Goal: Check status

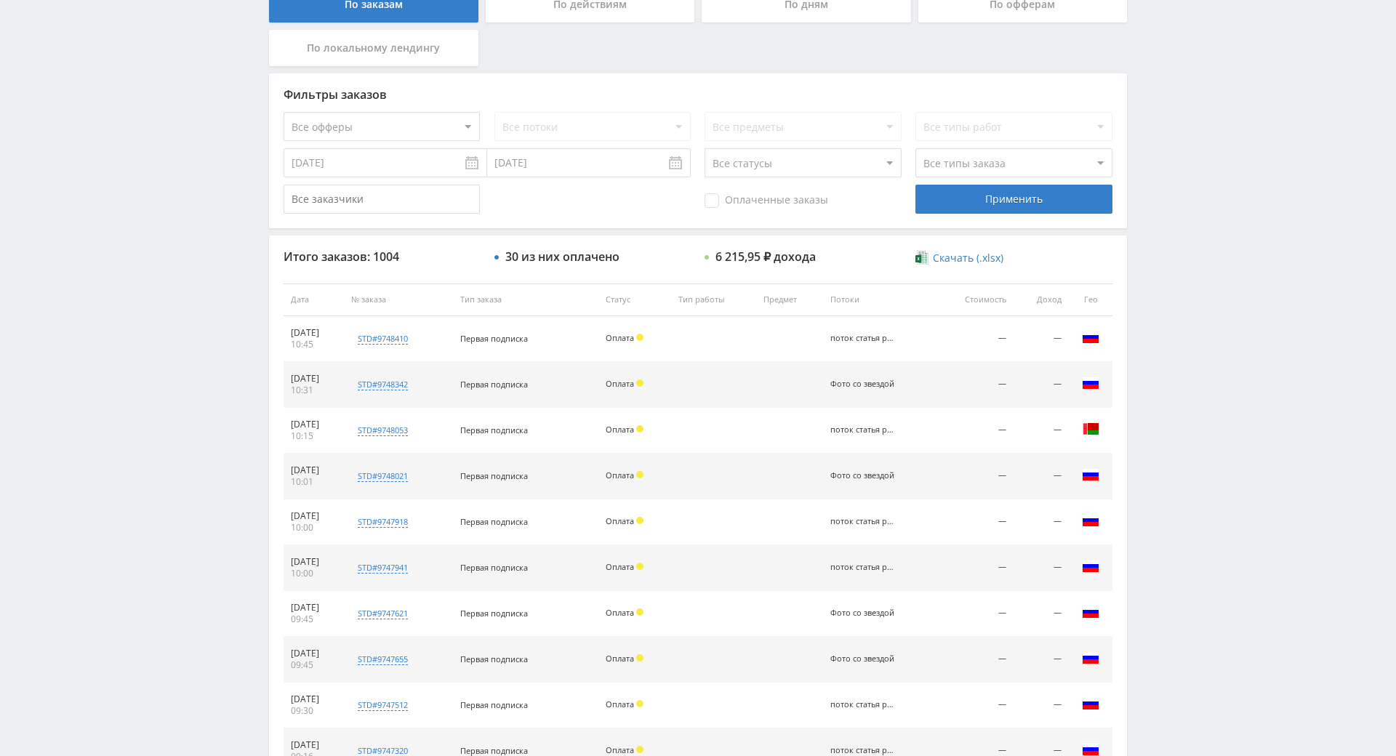
scroll to position [520, 0]
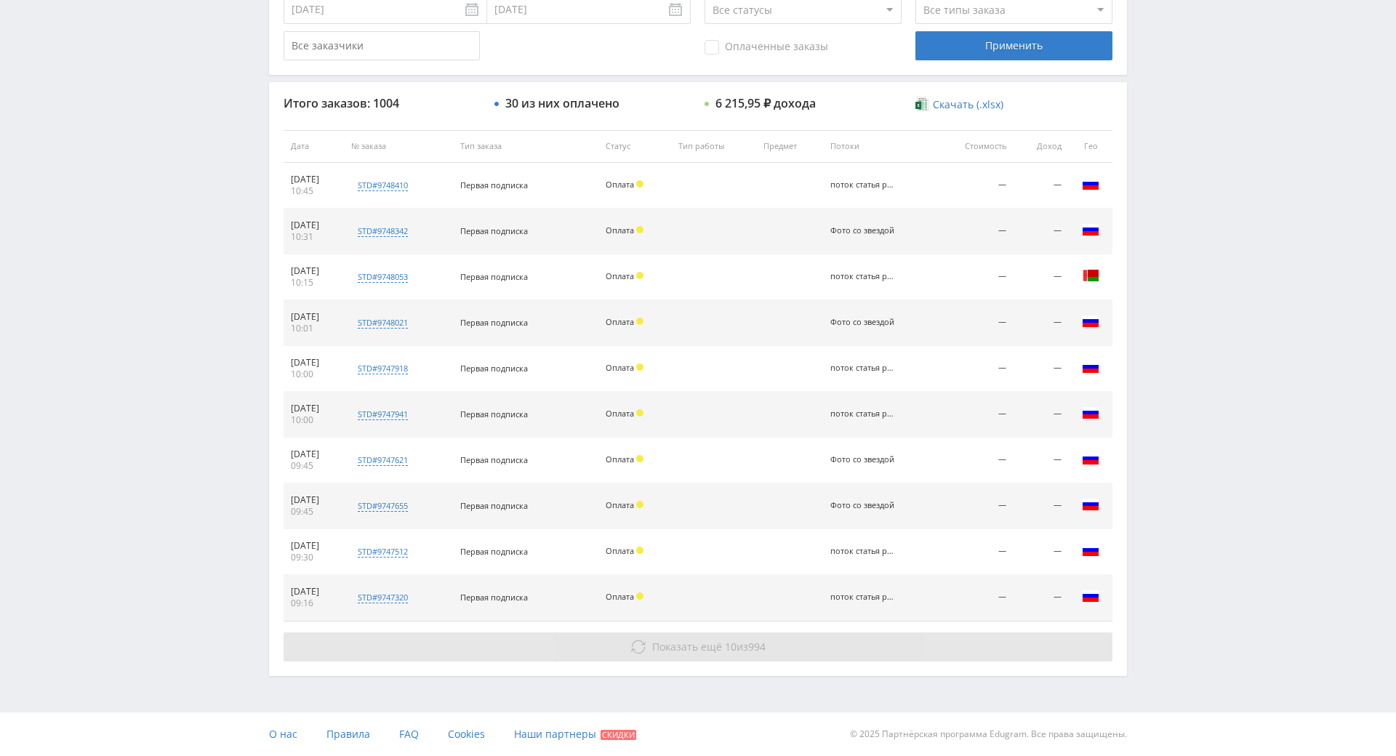
drag, startPoint x: 1221, startPoint y: 465, endPoint x: 1009, endPoint y: 580, distance: 241.8
drag, startPoint x: 850, startPoint y: 604, endPoint x: 882, endPoint y: 577, distance: 41.8
click at [850, 633] on button "Показать ещё 10 из 994" at bounding box center [698, 647] width 829 height 29
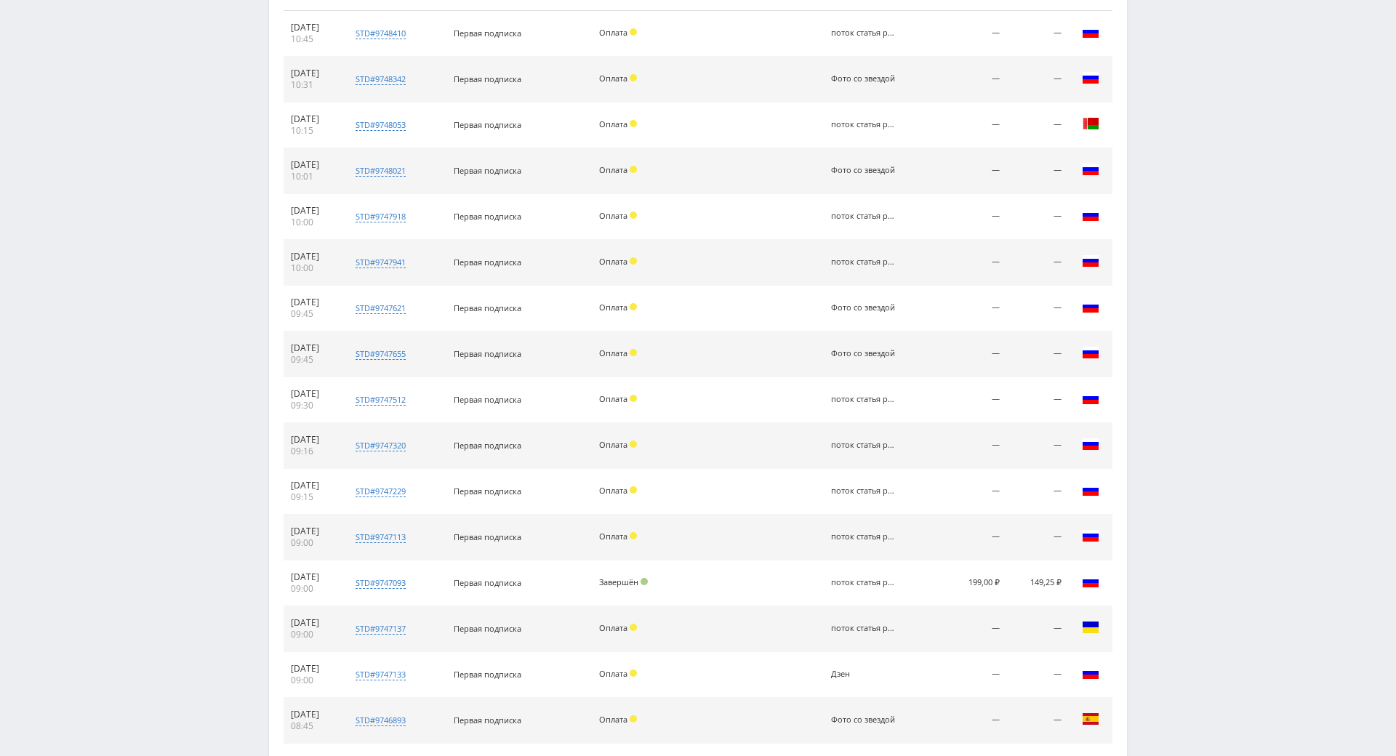
drag, startPoint x: 1179, startPoint y: 420, endPoint x: 1180, endPoint y: 427, distance: 7.4
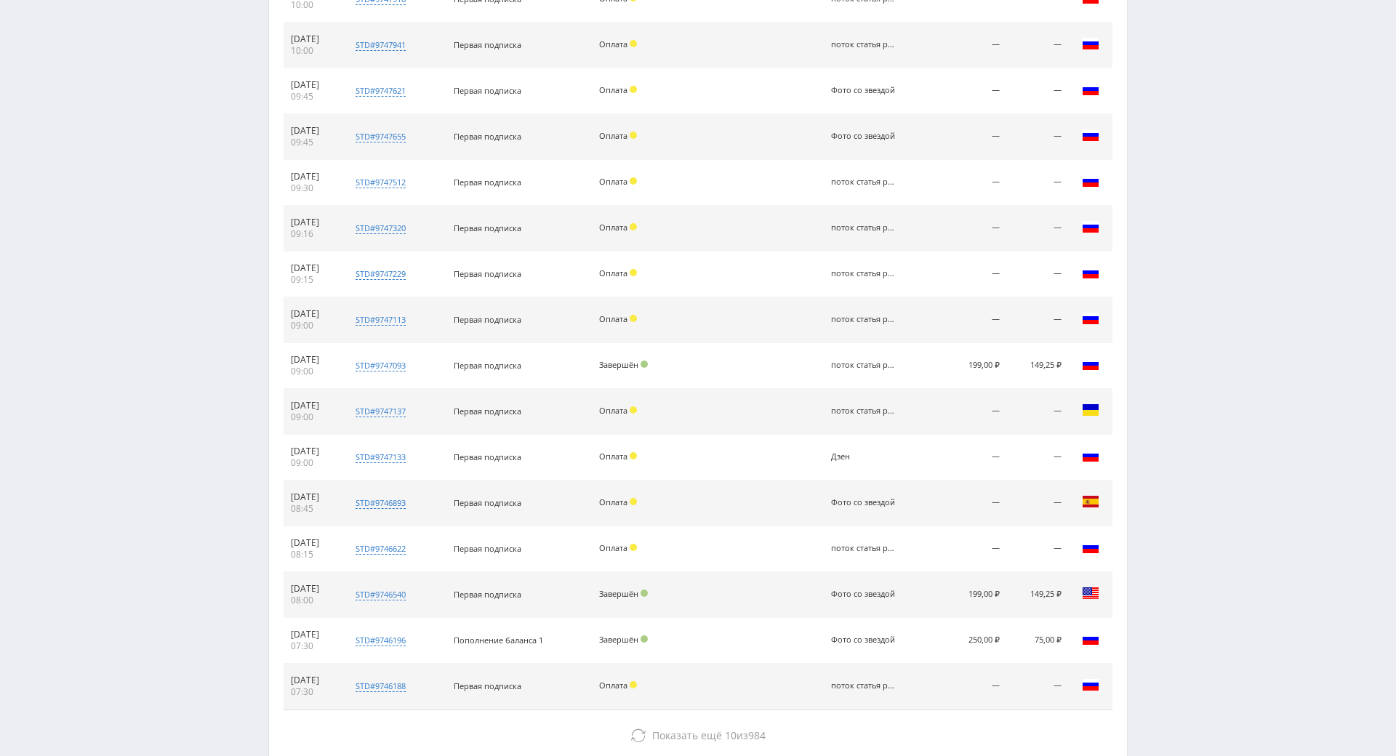
drag, startPoint x: 1180, startPoint y: 452, endPoint x: 1191, endPoint y: 492, distance: 40.8
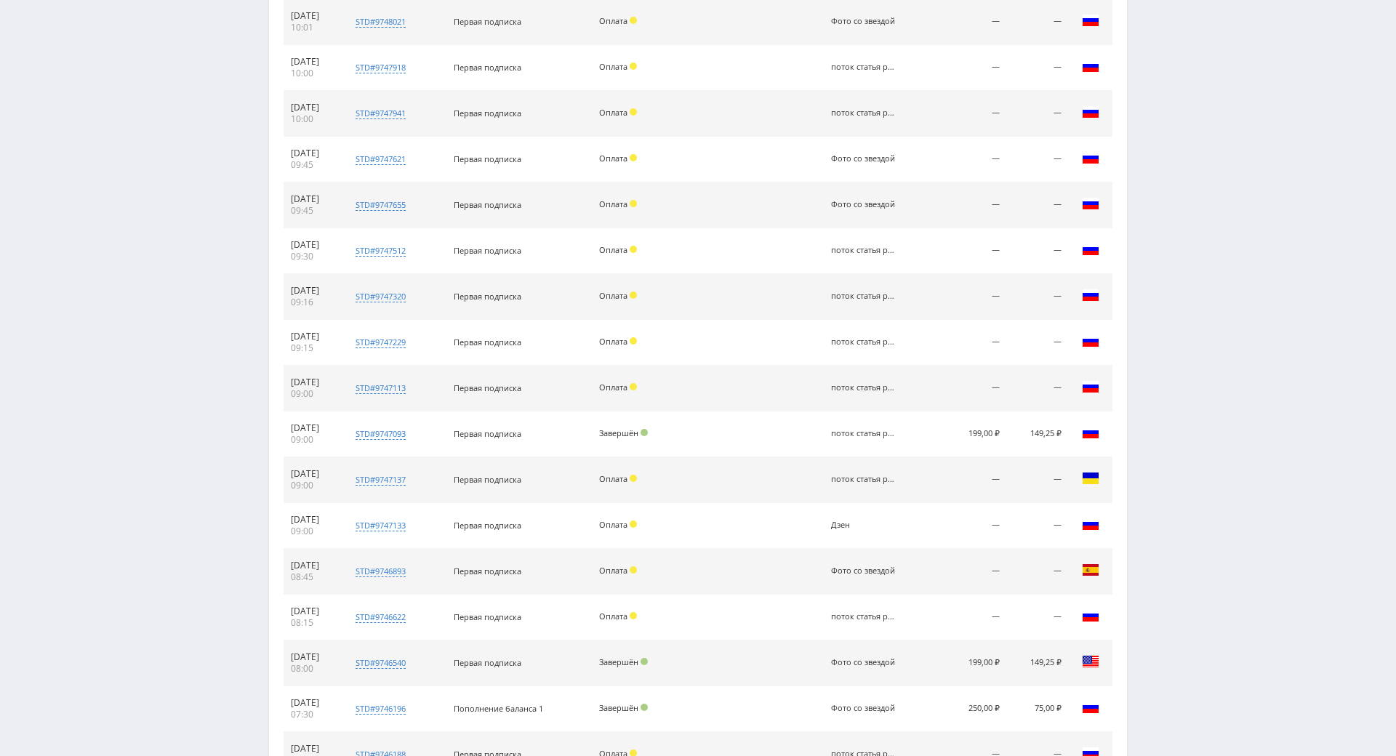
scroll to position [0, 0]
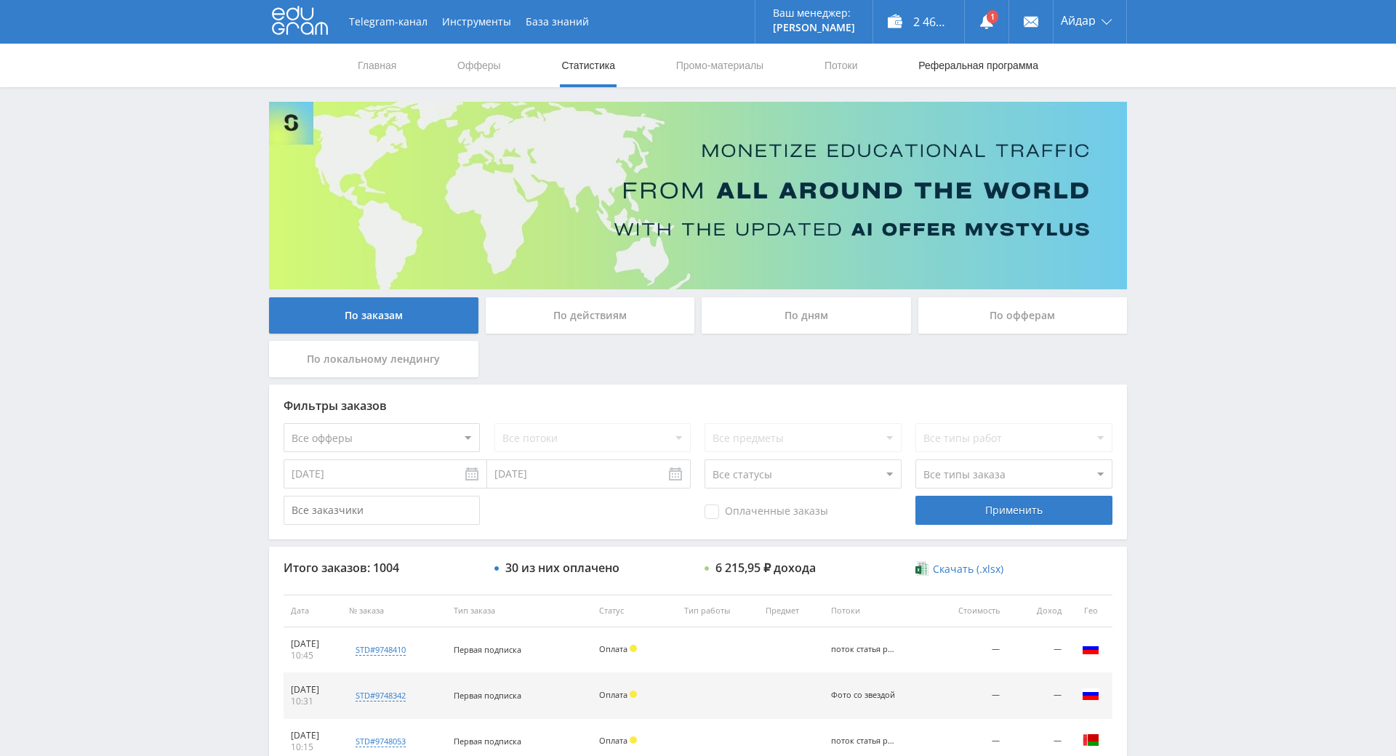
drag, startPoint x: 1191, startPoint y: 492, endPoint x: 1029, endPoint y: 52, distance: 469.0
click at [972, 25] on link at bounding box center [987, 22] width 44 height 44
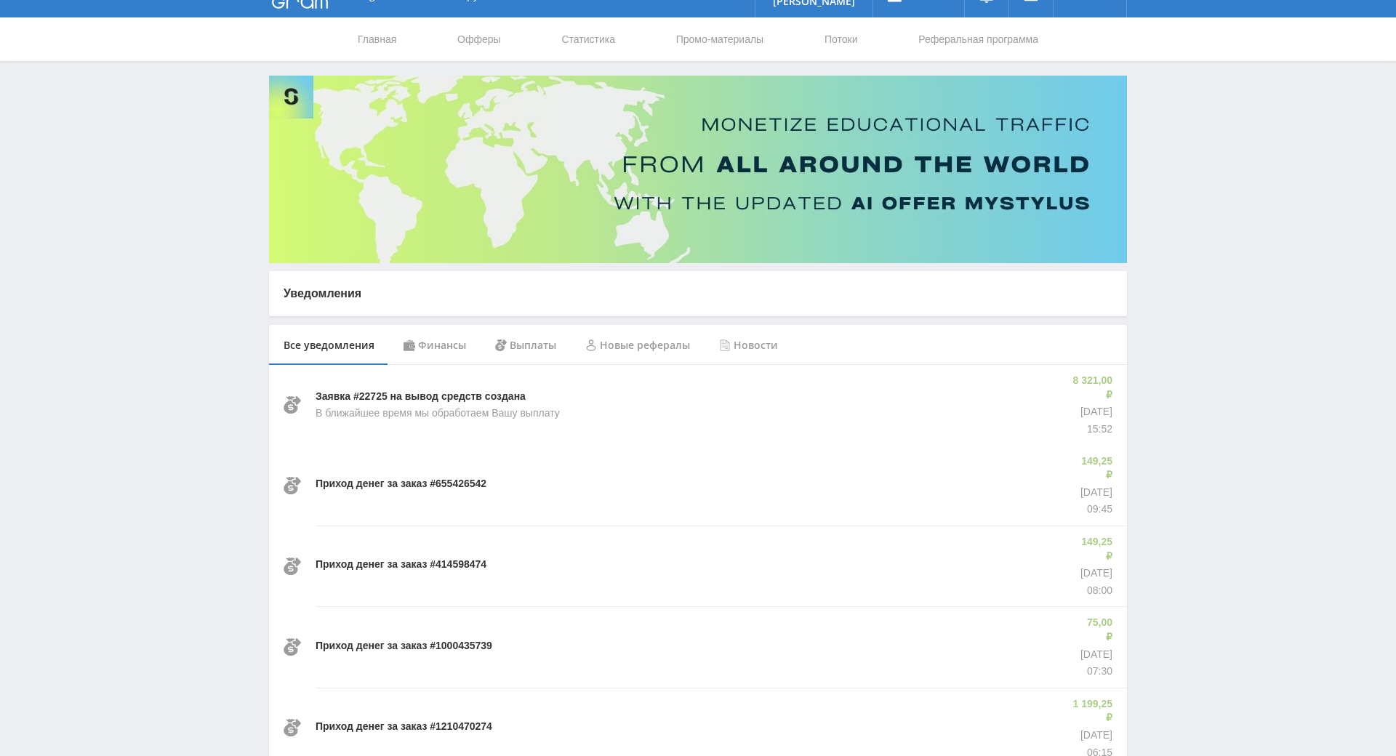
scroll to position [73, 0]
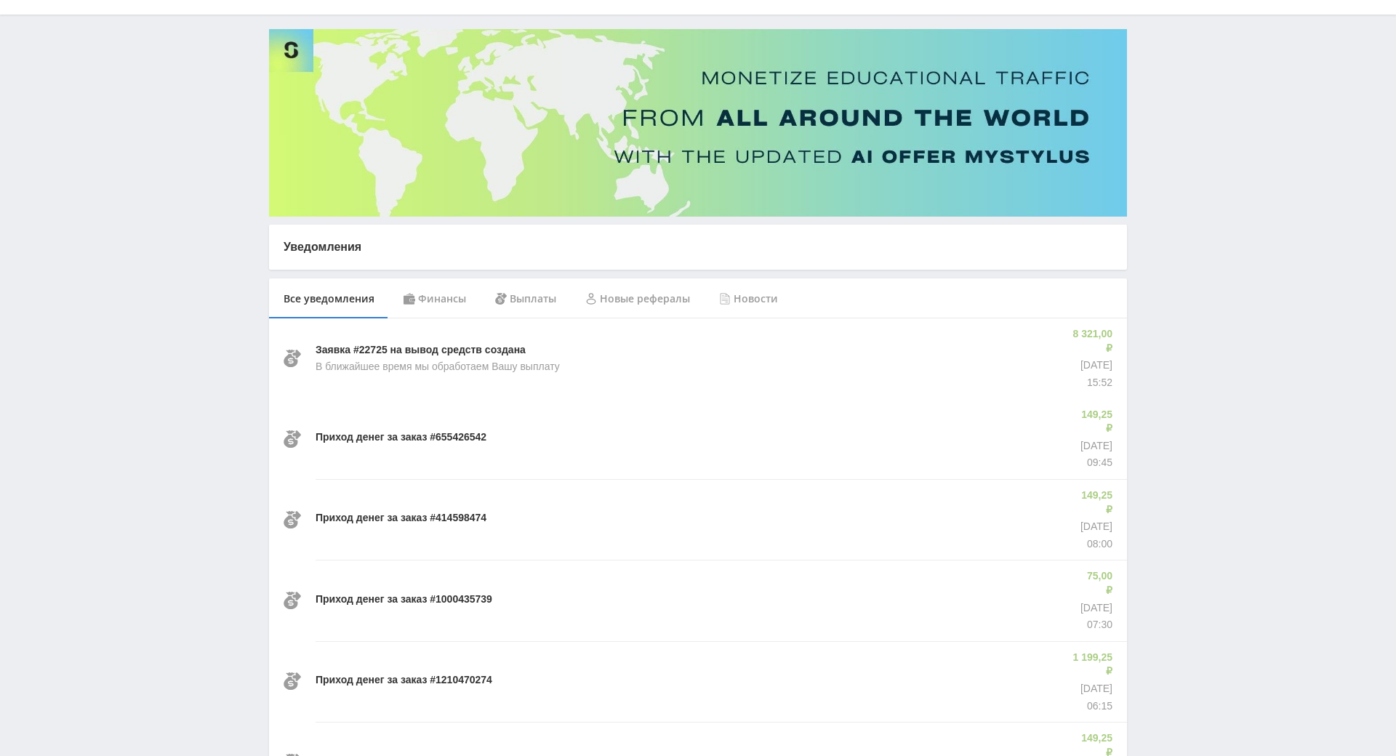
drag, startPoint x: 1255, startPoint y: 420, endPoint x: 1066, endPoint y: 150, distance: 329.9
drag, startPoint x: 1063, startPoint y: 147, endPoint x: 990, endPoint y: 163, distance: 75.2
click at [1065, 147] on img at bounding box center [698, 123] width 858 height 188
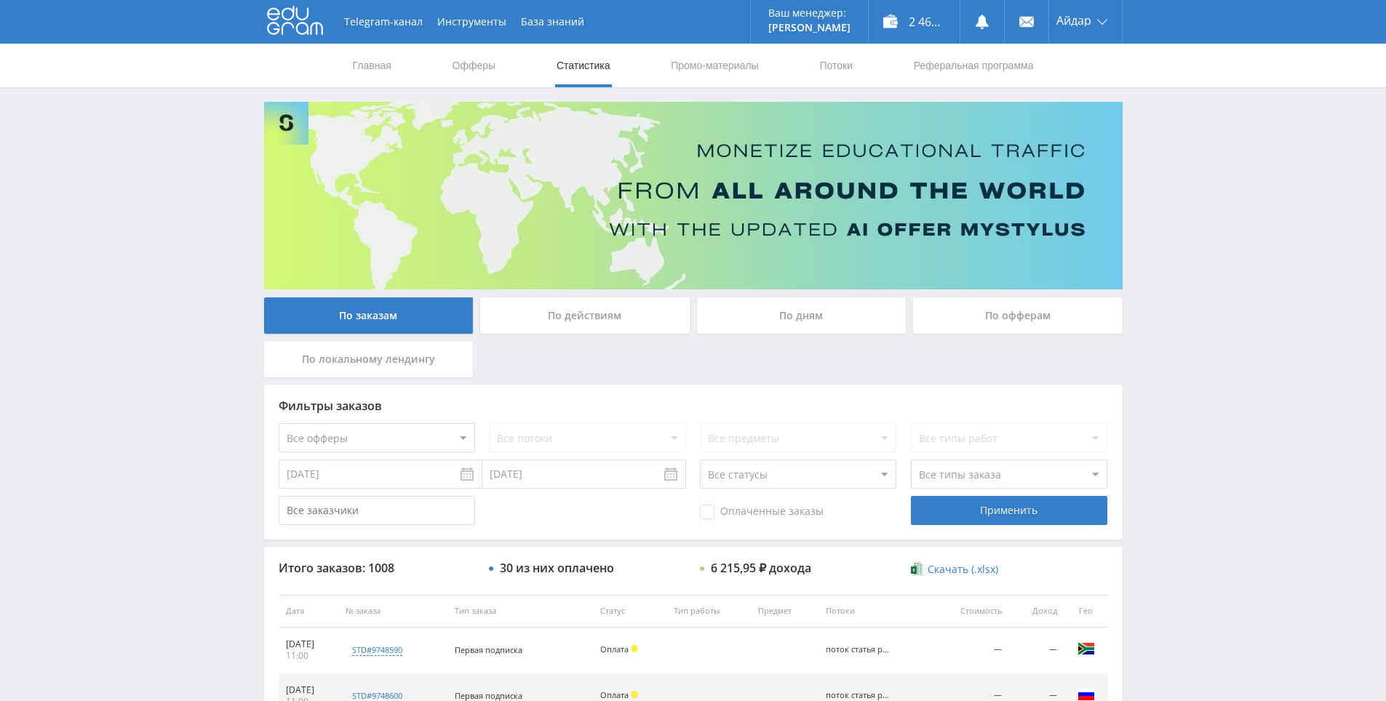
drag, startPoint x: 1174, startPoint y: 463, endPoint x: 1139, endPoint y: 297, distance: 170.2
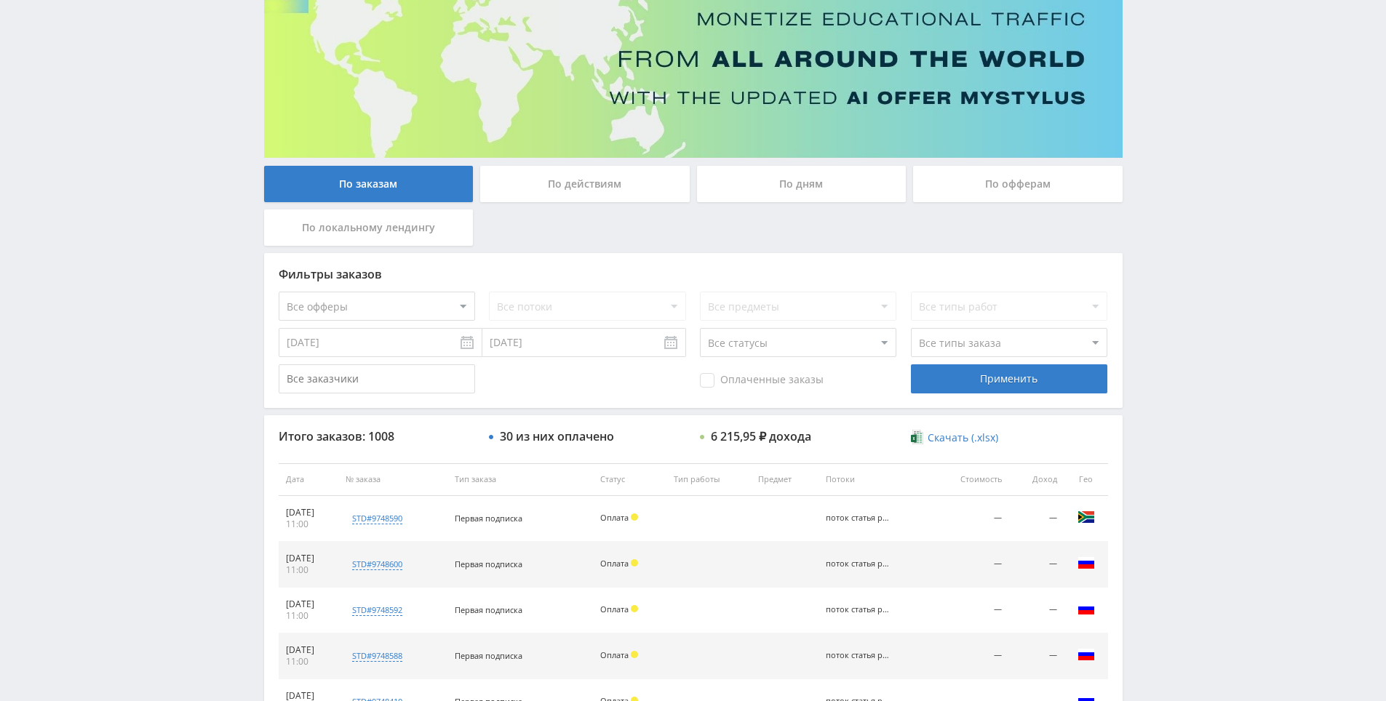
drag, startPoint x: 885, startPoint y: 428, endPoint x: 895, endPoint y: 472, distance: 45.4
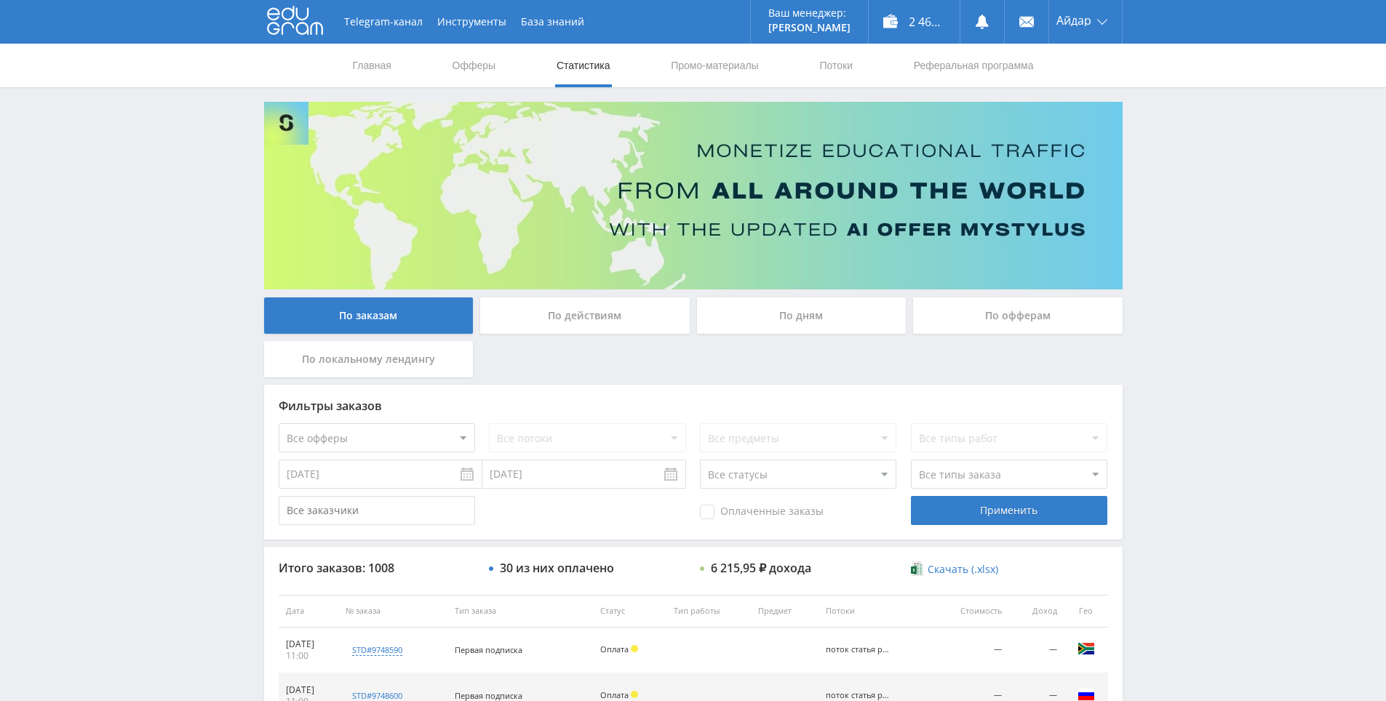
click at [1282, 567] on div "Telegram-канал Инструменты База знаний Ваш менеджер: [PERSON_NAME] Online @edug…" at bounding box center [693, 610] width 1386 height 1221
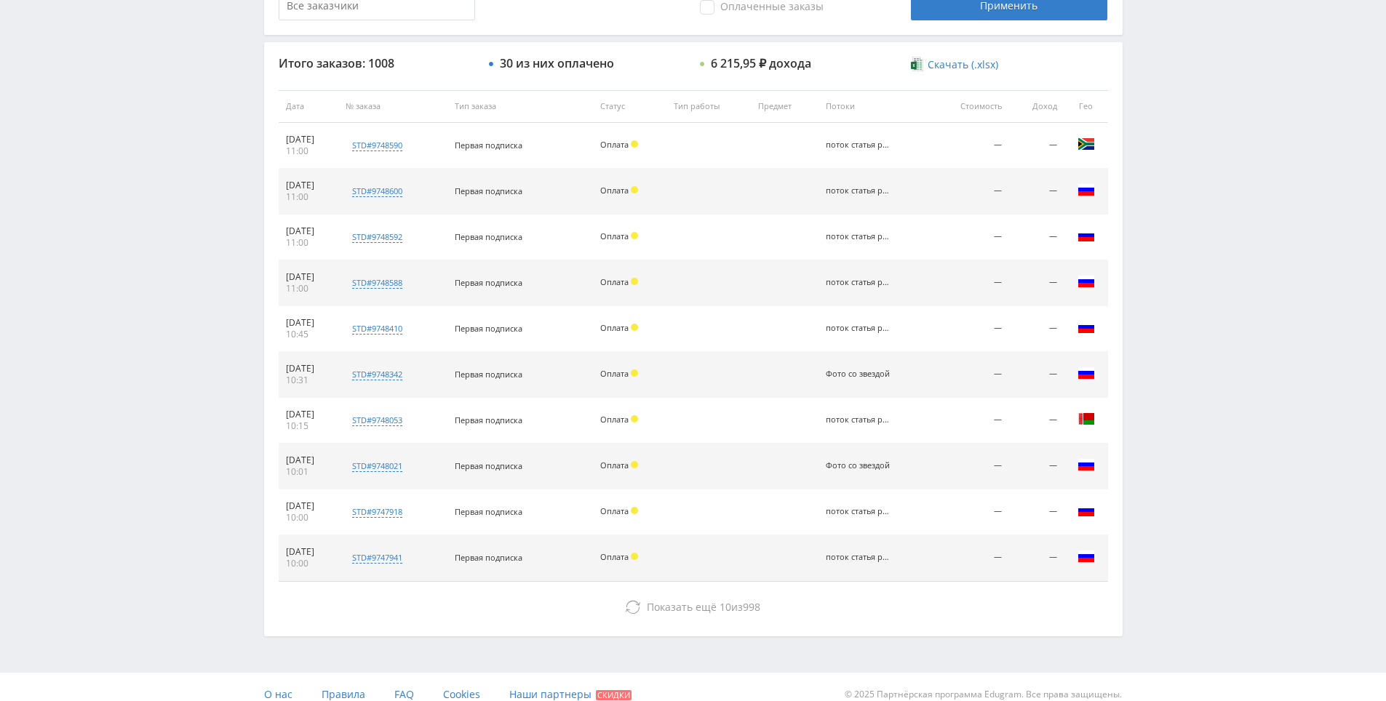
drag, startPoint x: 1189, startPoint y: 513, endPoint x: 1213, endPoint y: 544, distance: 39.4
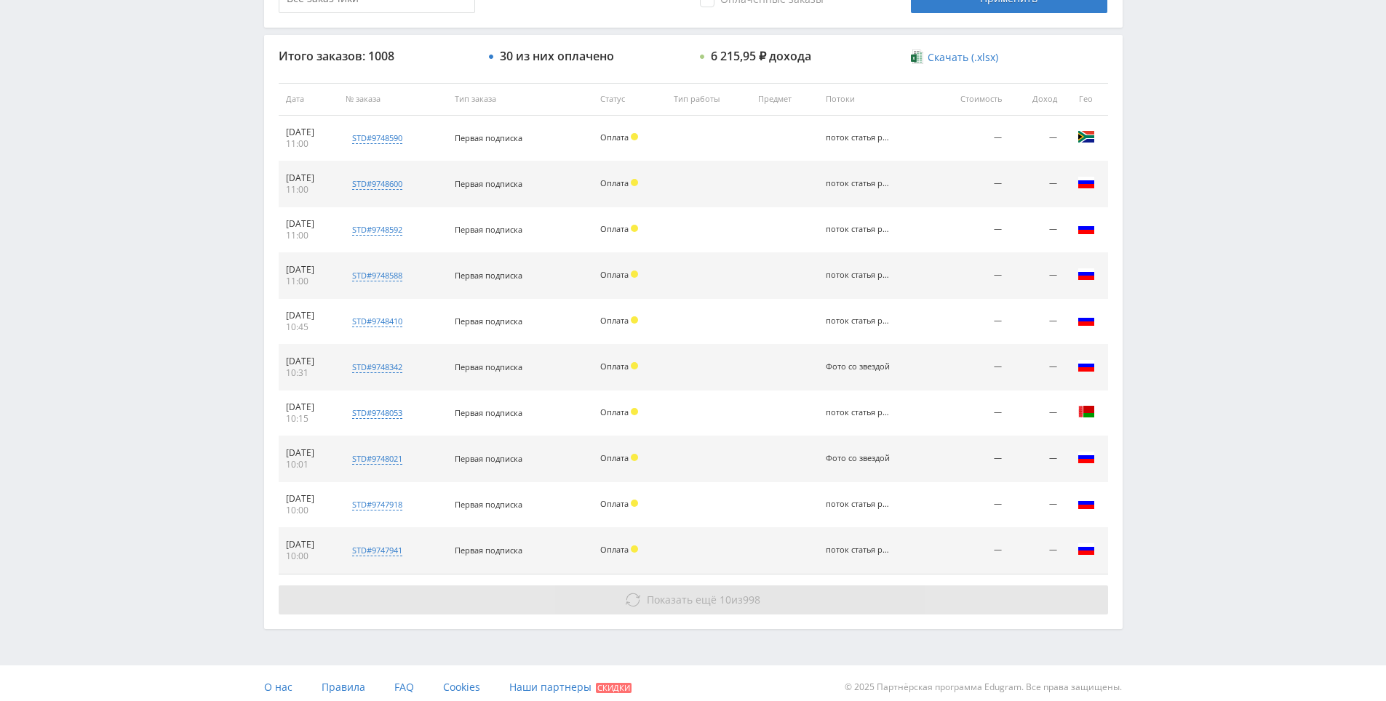
click at [701, 604] on span "Показать ещё" at bounding box center [682, 600] width 70 height 14
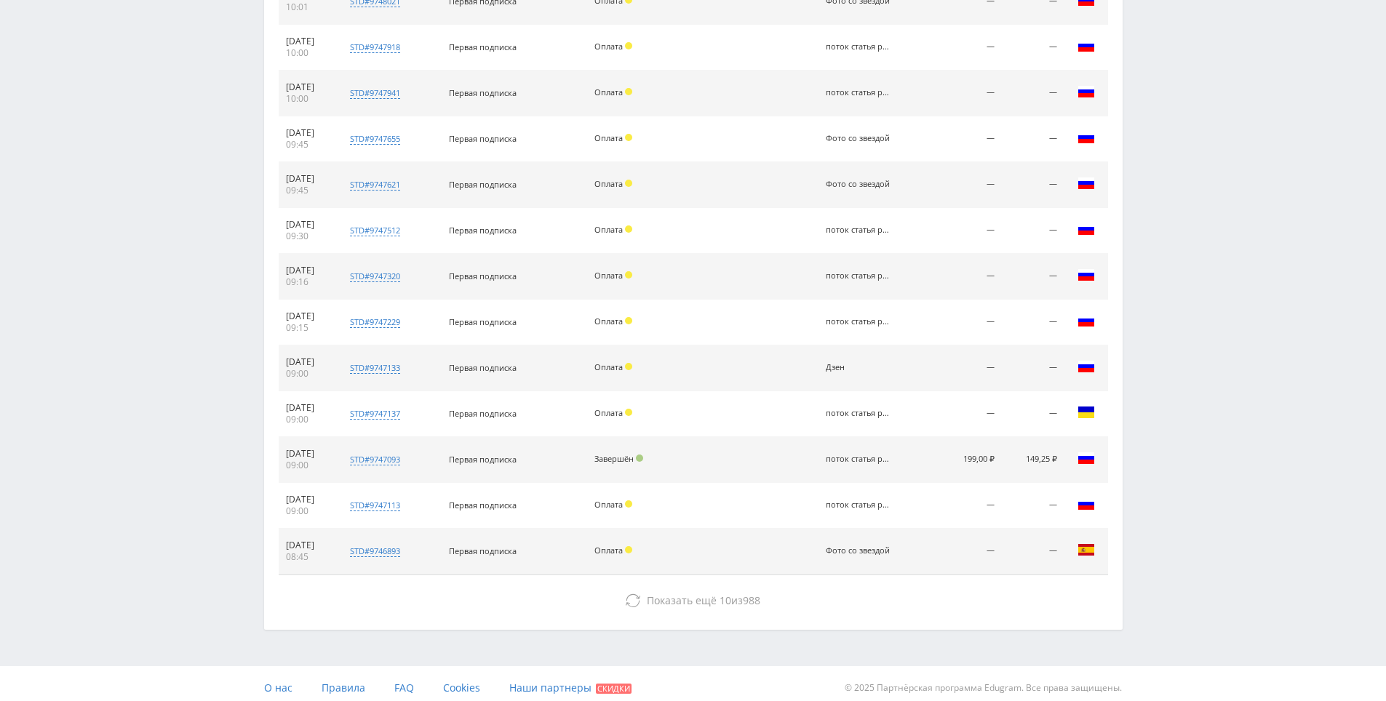
drag, startPoint x: 1138, startPoint y: 481, endPoint x: 1146, endPoint y: 537, distance: 55.9
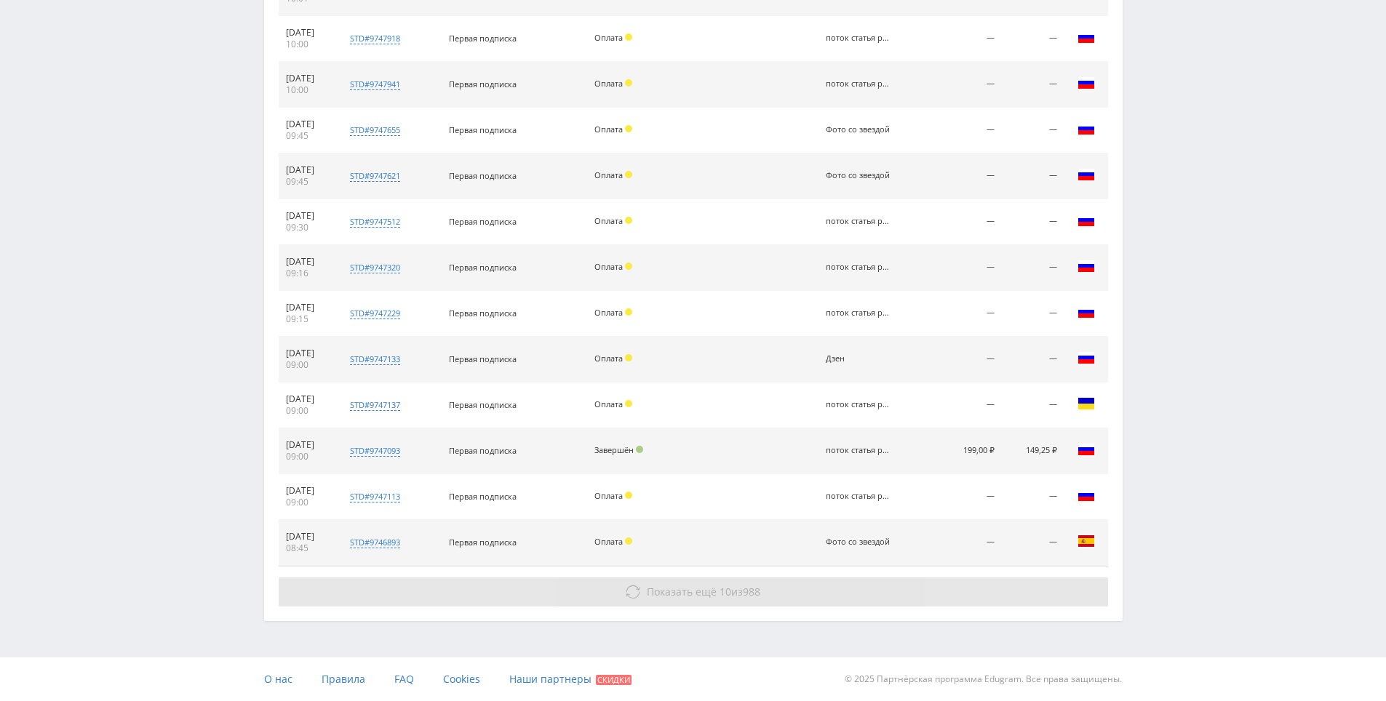
click at [842, 591] on button "Показать ещё 10 из 988" at bounding box center [693, 591] width 829 height 29
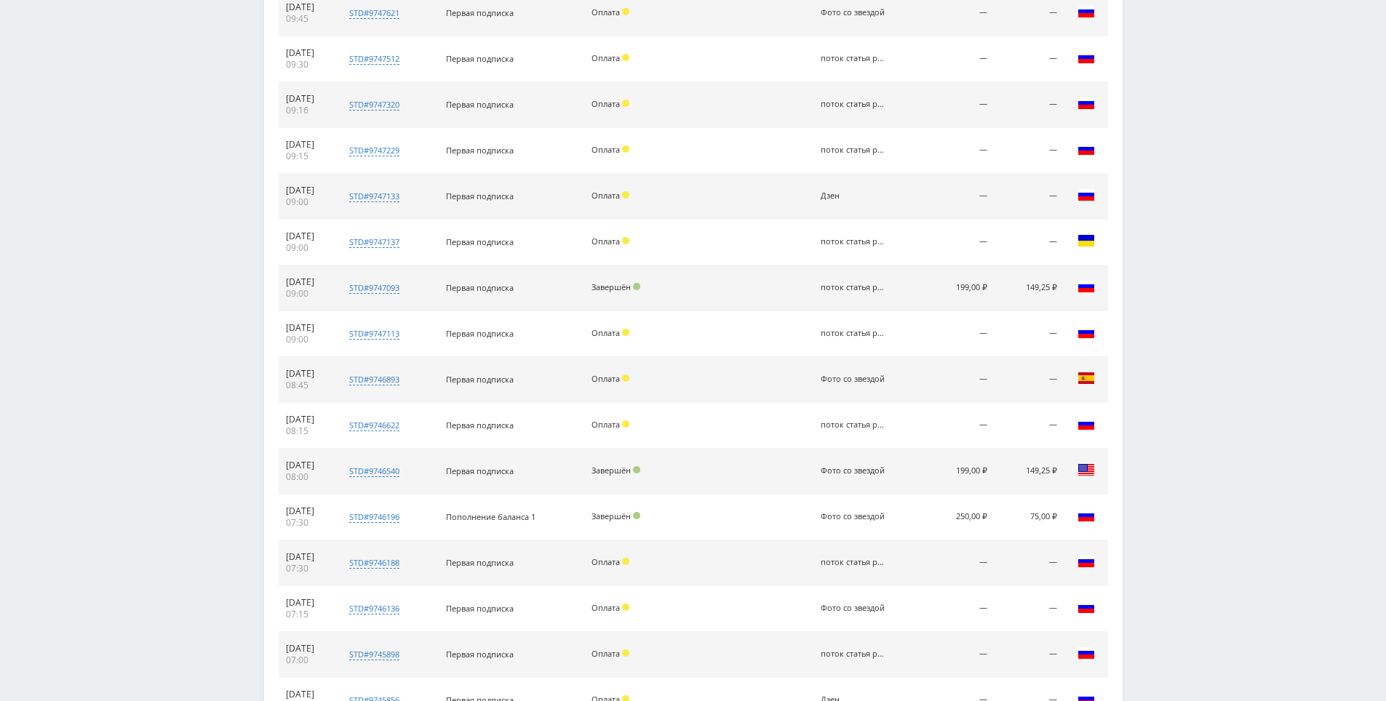
drag, startPoint x: 1172, startPoint y: 500, endPoint x: 1175, endPoint y: 512, distance: 11.8
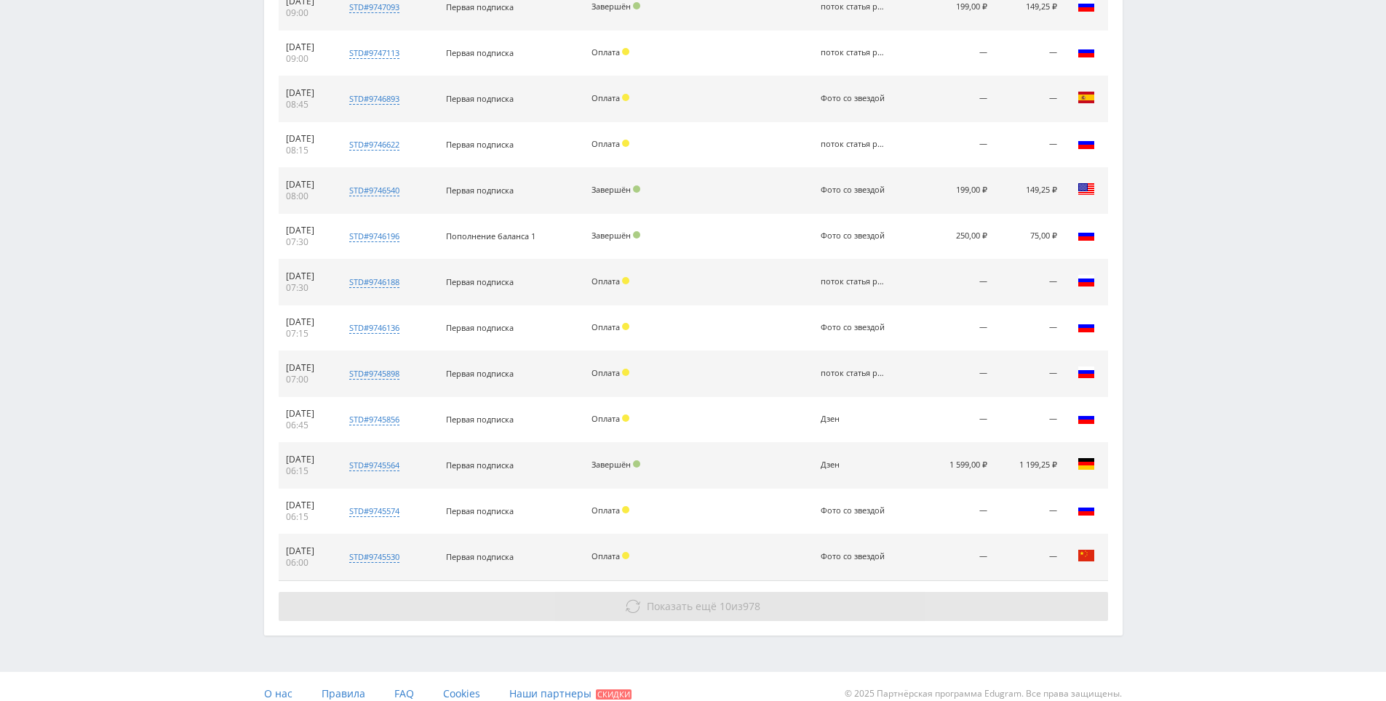
drag, startPoint x: 1167, startPoint y: 550, endPoint x: 1058, endPoint y: 585, distance: 115.5
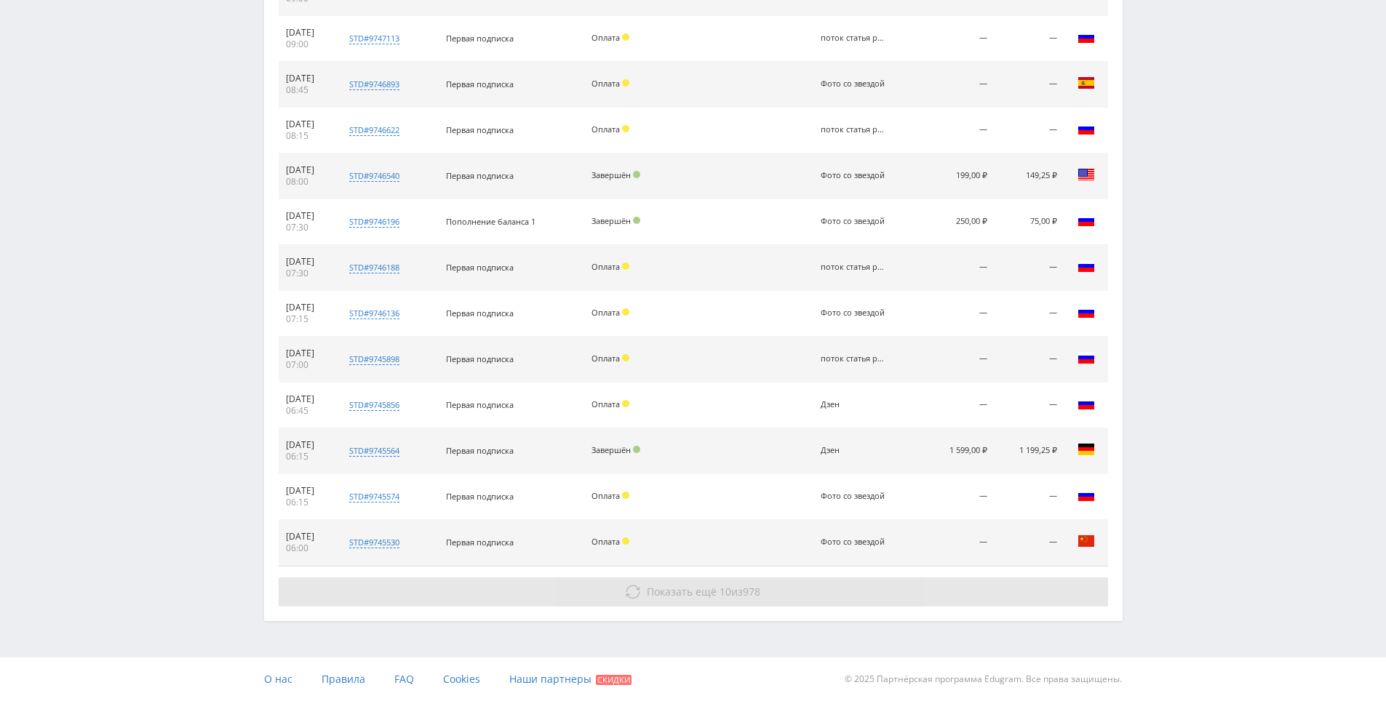
click at [925, 580] on button "Показать ещё 10 из 978" at bounding box center [693, 591] width 829 height 29
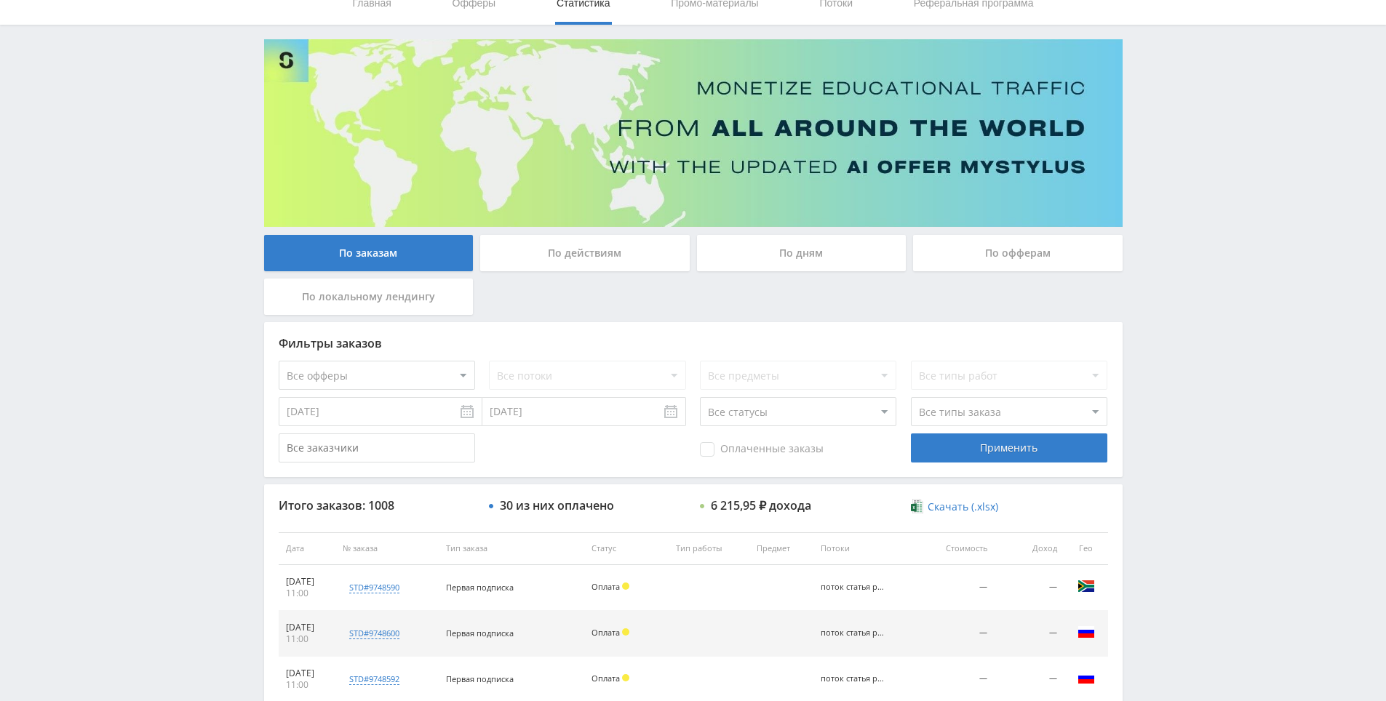
scroll to position [0, 0]
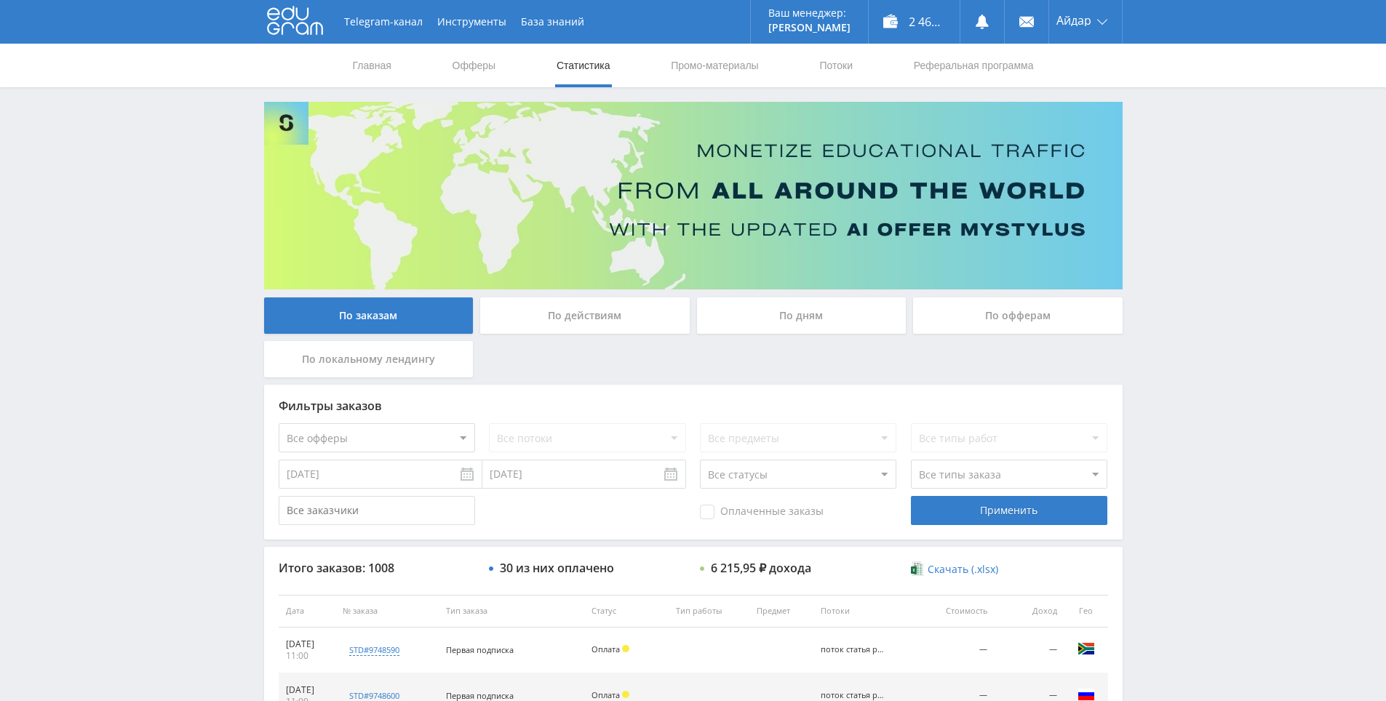
drag, startPoint x: 1215, startPoint y: 495, endPoint x: 502, endPoint y: 56, distance: 837.9
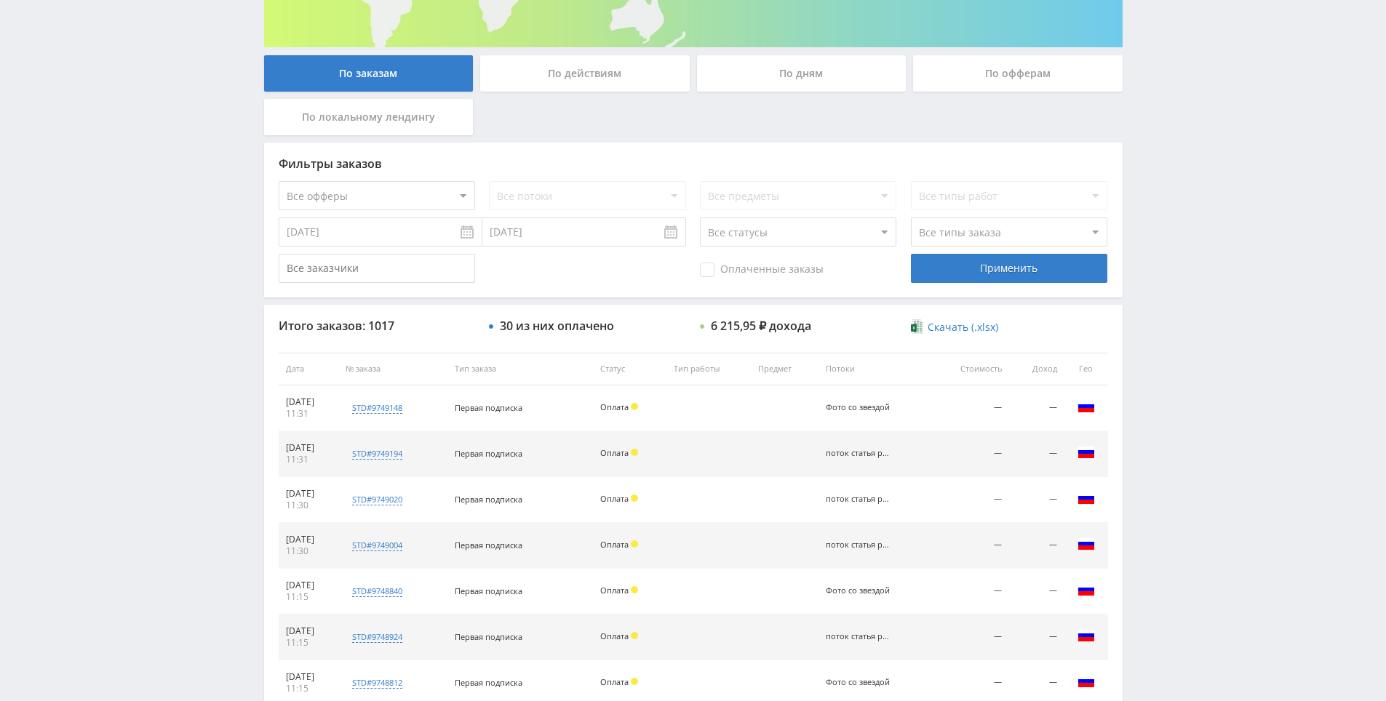
scroll to position [520, 0]
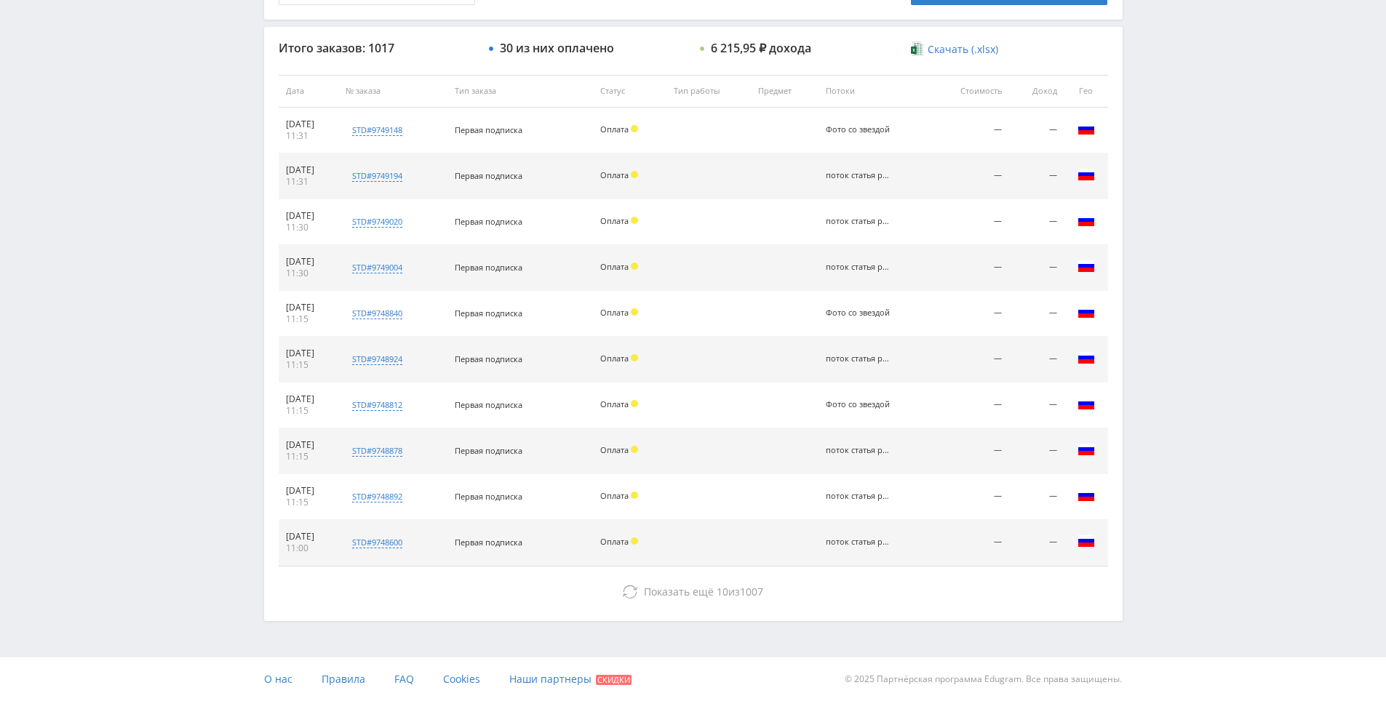
drag, startPoint x: 1218, startPoint y: 332, endPoint x: 1199, endPoint y: 503, distance: 172.0
drag, startPoint x: 1204, startPoint y: 455, endPoint x: 1162, endPoint y: 364, distance: 99.9
click at [1162, 364] on div "Telegram-канал Инструменты База знаний Ваш менеджер: [PERSON_NAME] Online @edug…" at bounding box center [693, 90] width 1386 height 1221
click at [1175, 372] on div "Telegram-канал Инструменты База знаний Ваш менеджер: [PERSON_NAME] Online @edug…" at bounding box center [693, 90] width 1386 height 1221
drag, startPoint x: 1176, startPoint y: 372, endPoint x: 1160, endPoint y: 361, distance: 19.0
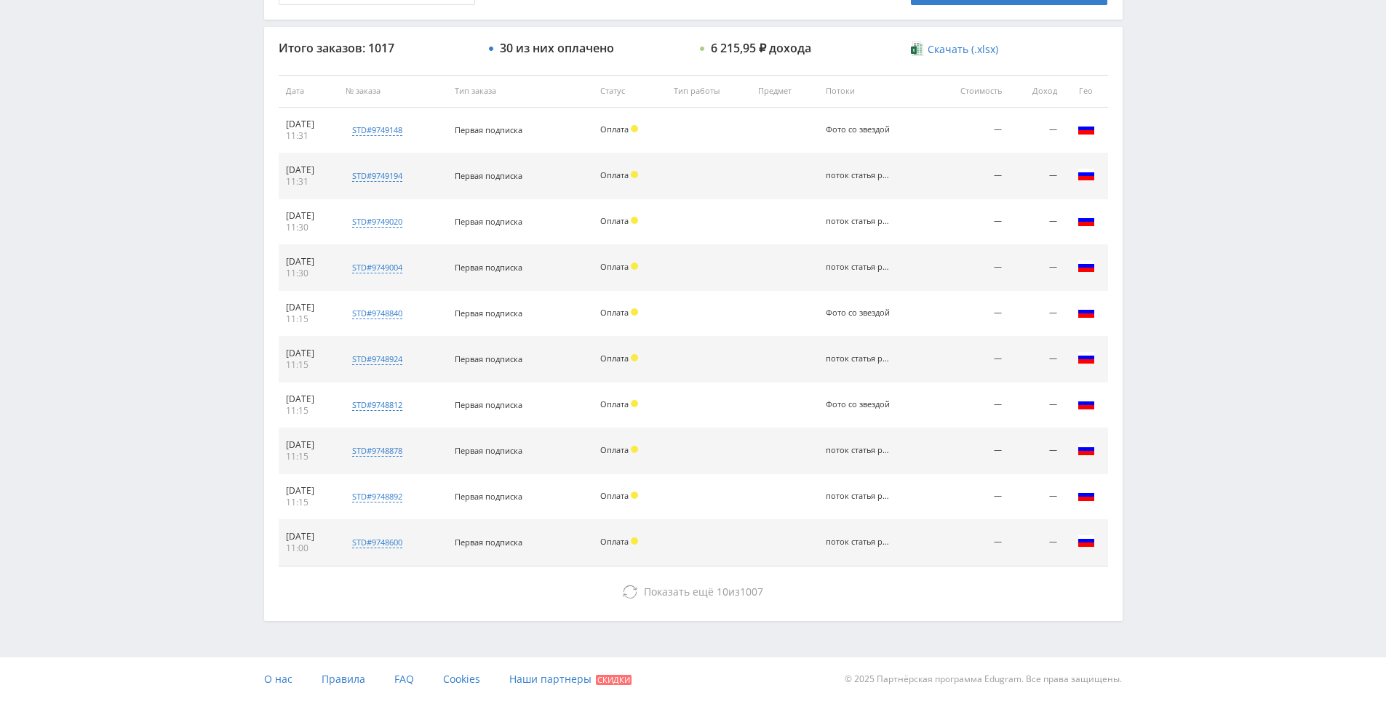
click at [1173, 369] on div "Telegram-канал Инструменты База знаний Ваш менеджер: [PERSON_NAME] Online @edug…" at bounding box center [693, 90] width 1386 height 1221
click at [1151, 352] on div "Telegram-канал Инструменты База знаний Ваш менеджер: [PERSON_NAME] Online @edug…" at bounding box center [693, 90] width 1386 height 1221
click at [1159, 356] on div "Telegram-канал Инструменты База знаний Ваш менеджер: [PERSON_NAME] Online @edug…" at bounding box center [693, 90] width 1386 height 1221
drag, startPoint x: 1159, startPoint y: 356, endPoint x: 1158, endPoint y: 348, distance: 8.1
click at [1153, 336] on div "Telegram-канал Инструменты База знаний Ваш менеджер: [PERSON_NAME] Online @edug…" at bounding box center [693, 90] width 1386 height 1221
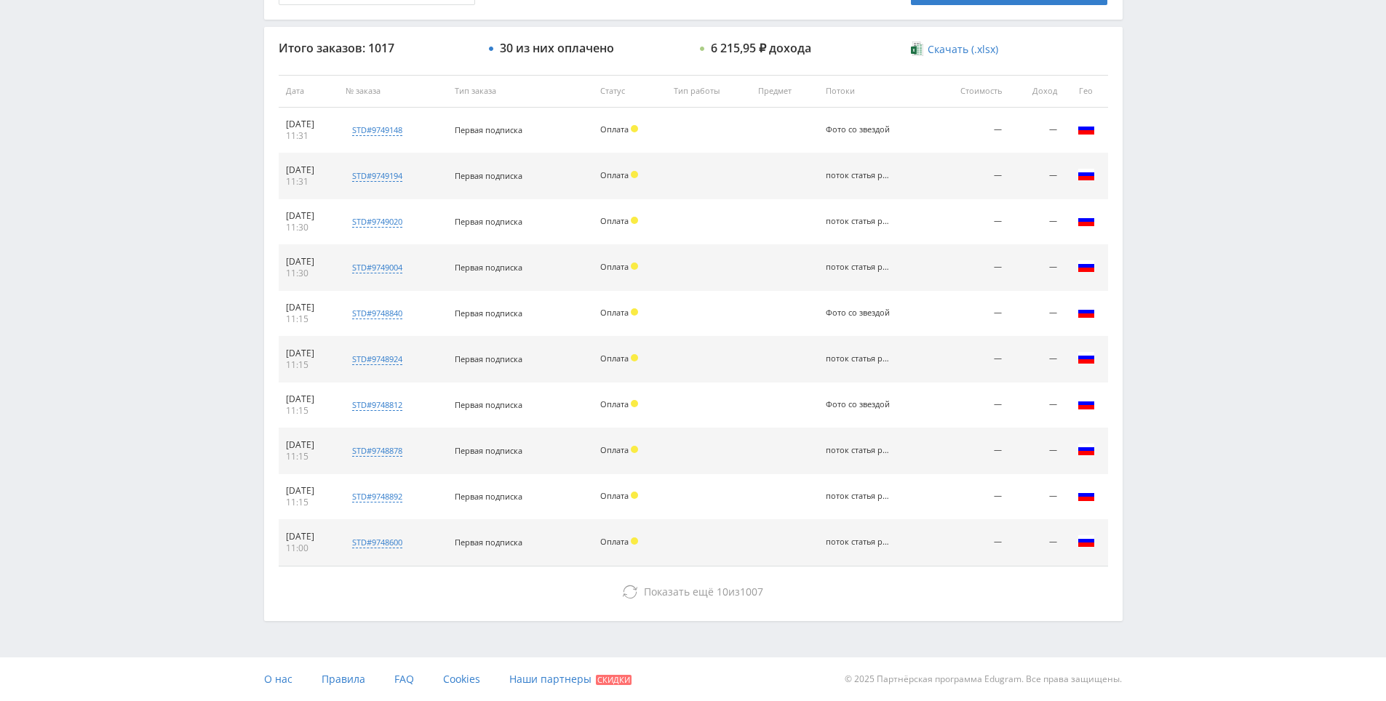
click at [1153, 336] on div "Telegram-канал Инструменты База знаний Ваш менеджер: [PERSON_NAME] Online @edug…" at bounding box center [693, 90] width 1386 height 1221
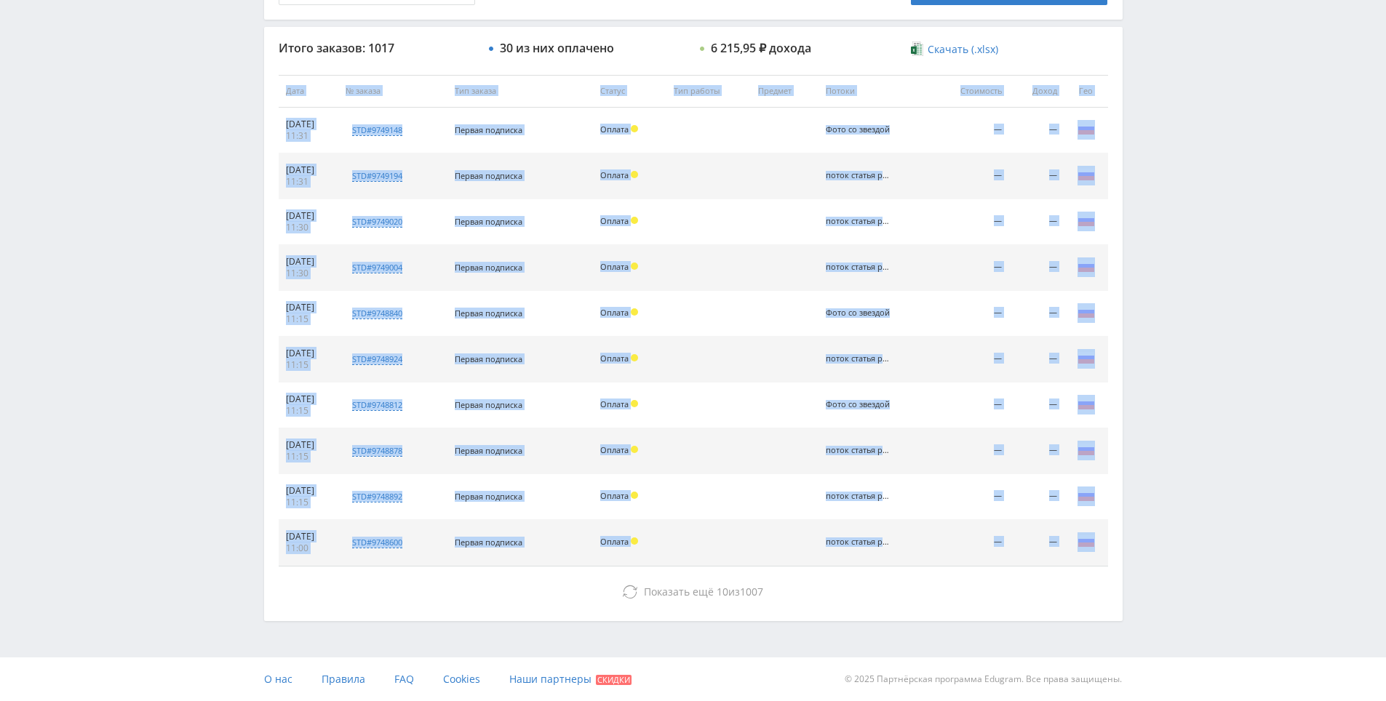
click at [1153, 336] on div "Telegram-канал Инструменты База знаний Ваш менеджер: [PERSON_NAME] Online @edug…" at bounding box center [693, 90] width 1386 height 1221
drag, startPoint x: 1153, startPoint y: 336, endPoint x: 1145, endPoint y: 328, distance: 11.3
click at [1145, 328] on div "Telegram-канал Инструменты База знаний Ваш менеджер: [PERSON_NAME] Online @edug…" at bounding box center [693, 90] width 1386 height 1221
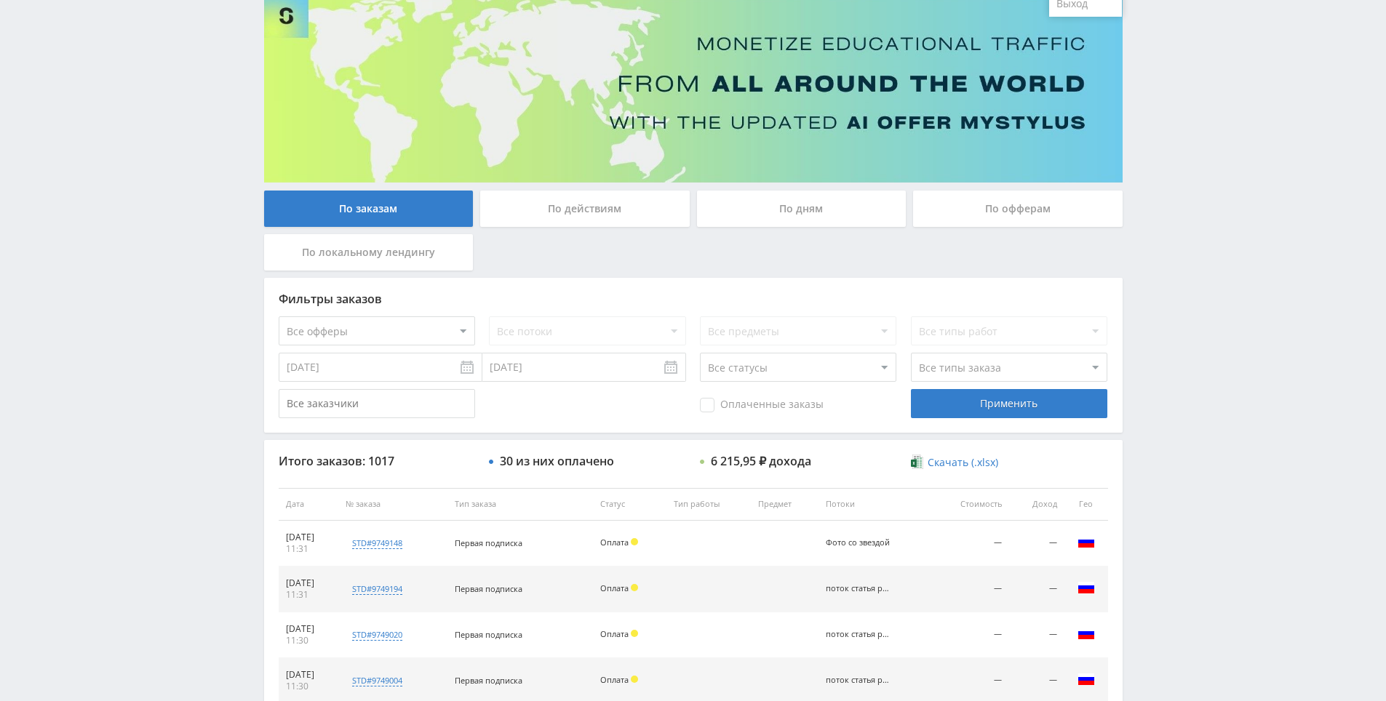
scroll to position [0, 0]
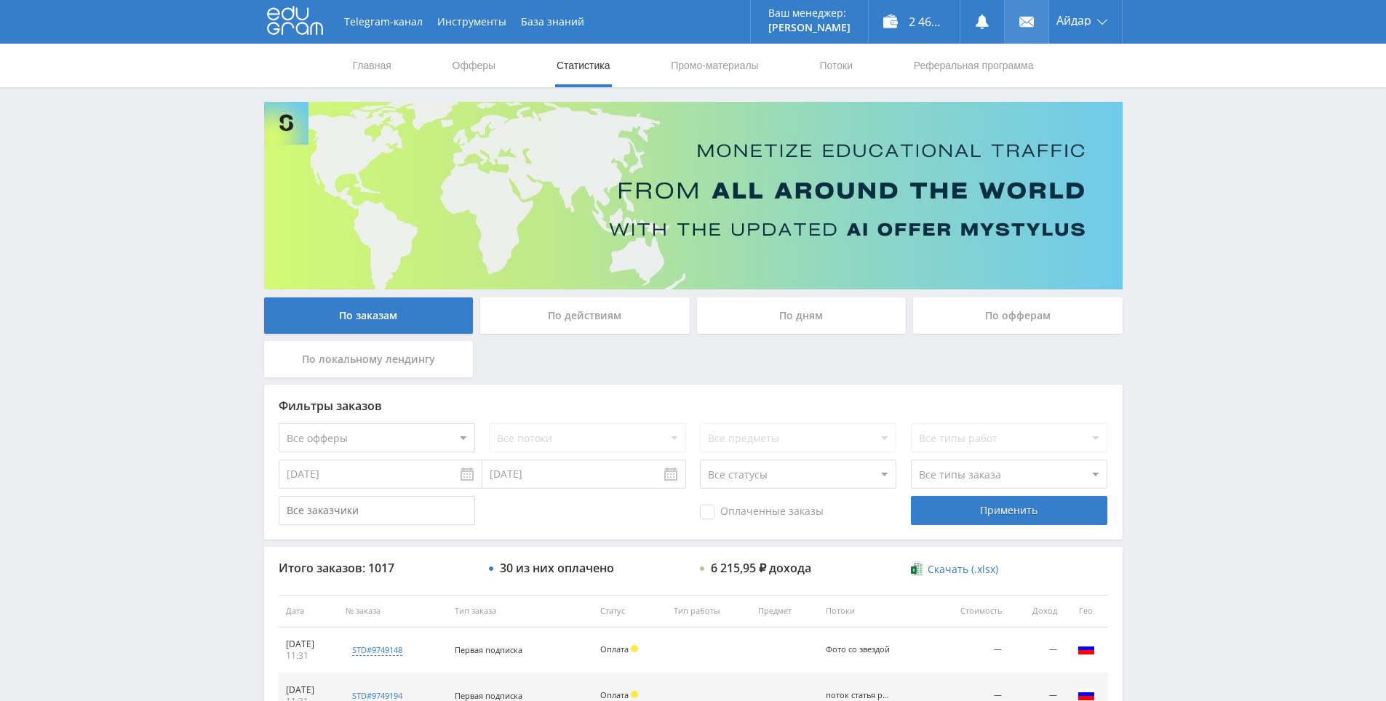
drag, startPoint x: 1145, startPoint y: 339, endPoint x: 1031, endPoint y: 34, distance: 325.2
drag, startPoint x: 748, startPoint y: 308, endPoint x: 791, endPoint y: 217, distance: 100.8
click at [287, 35] on icon at bounding box center [295, 20] width 56 height 29
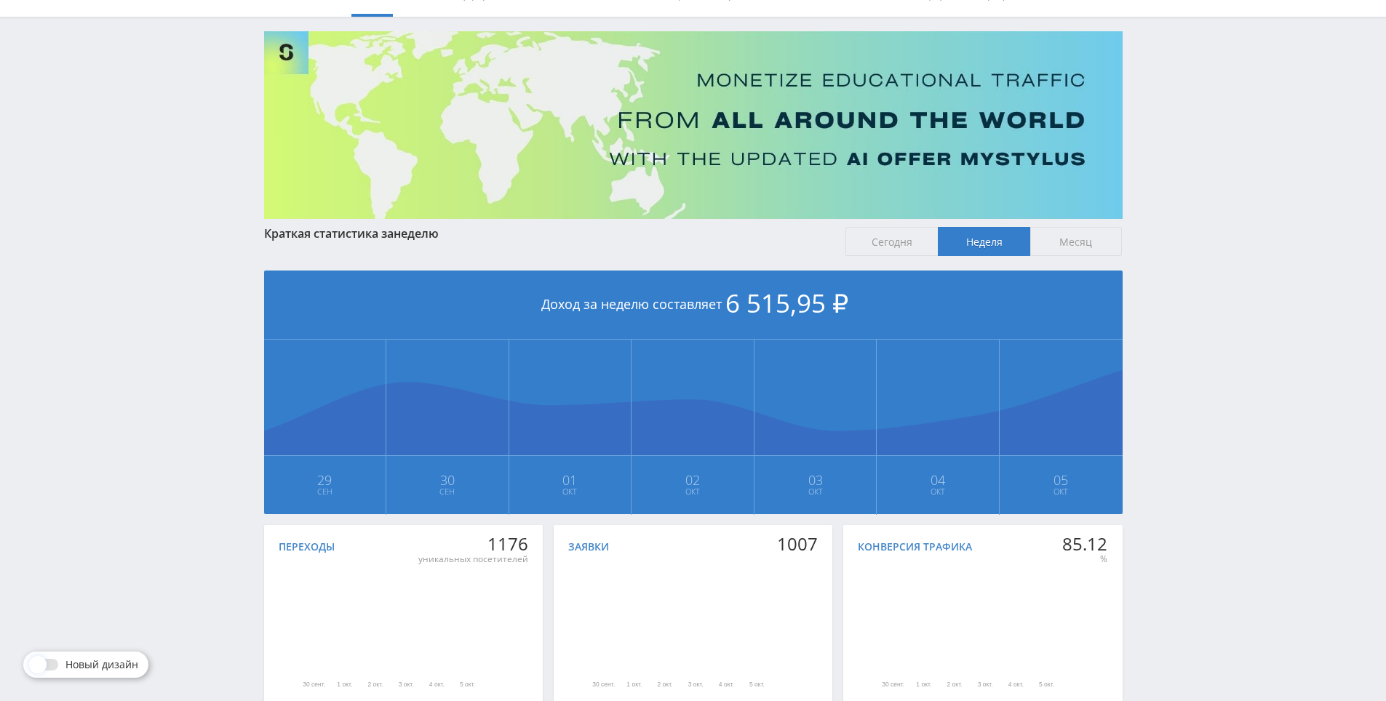
scroll to position [162, 0]
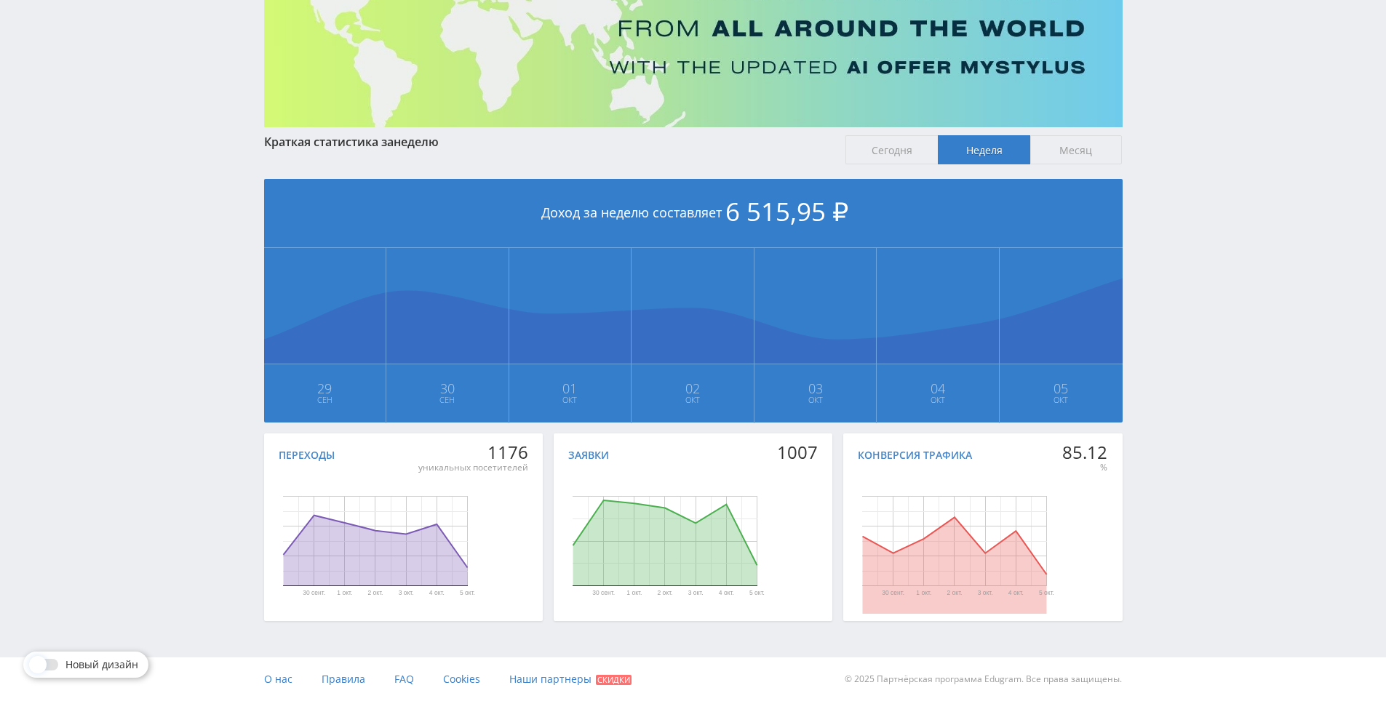
click at [919, 147] on span "Сегодня" at bounding box center [891, 149] width 92 height 29
click at [0, 0] on input "Сегодня" at bounding box center [0, 0] width 0 height 0
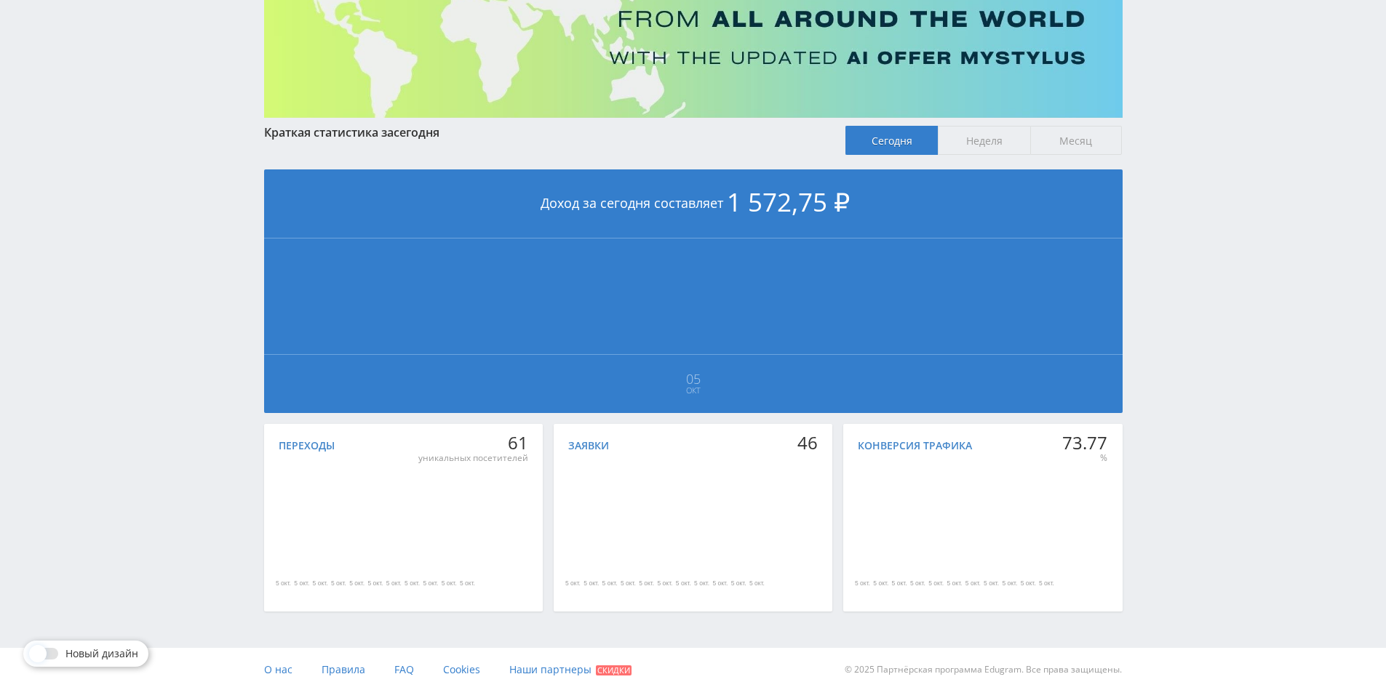
scroll to position [173, 0]
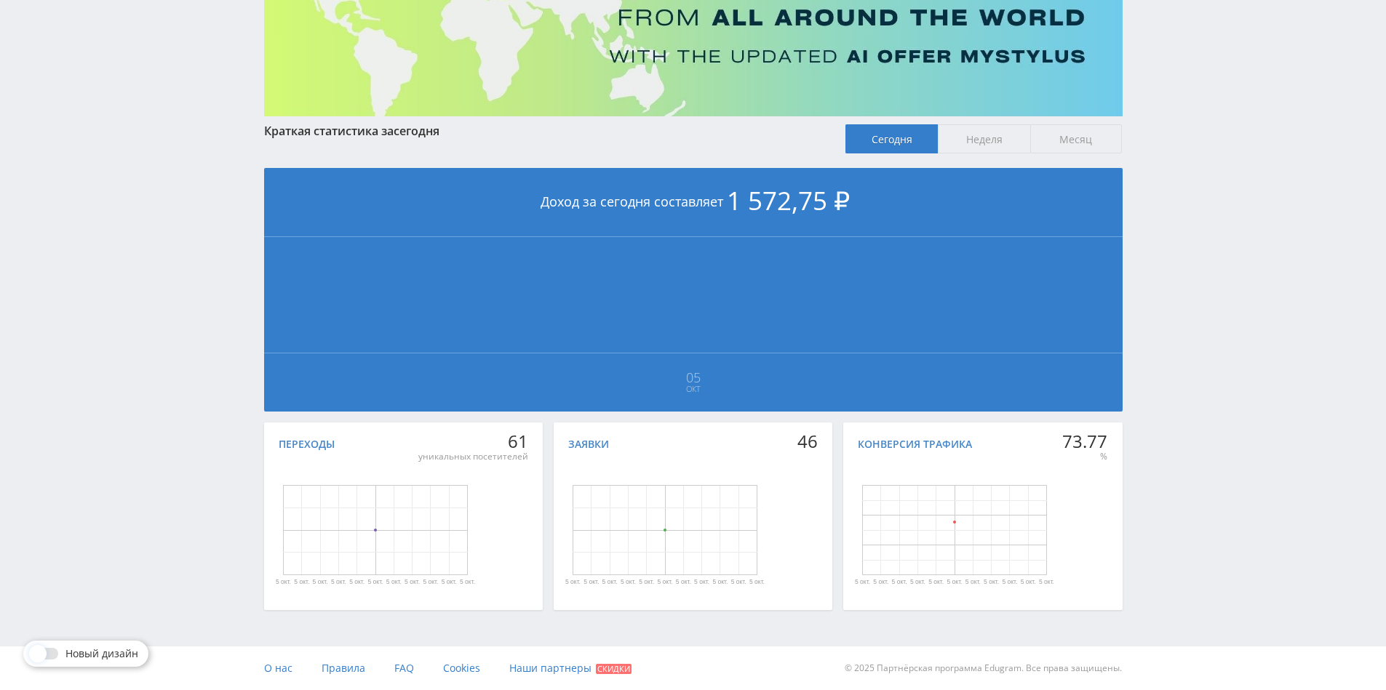
click at [1188, 149] on div "Telegram-канал Инструменты База знаний Ваш менеджер: [PERSON_NAME] Online @edug…" at bounding box center [693, 258] width 1386 height 863
click at [1192, 155] on div "Telegram-канал Инструменты База знаний Ваш менеджер: [PERSON_NAME] Online @edug…" at bounding box center [693, 258] width 1386 height 863
click at [1194, 91] on div "Telegram-канал Инструменты База знаний Ваш менеджер: [PERSON_NAME] Online @edug…" at bounding box center [693, 258] width 1386 height 863
click at [1200, 103] on div "Telegram-канал Инструменты База знаний Ваш менеджер: [PERSON_NAME] Online @edug…" at bounding box center [693, 258] width 1386 height 863
click at [1200, 105] on div "Telegram-канал Инструменты База знаний Ваш менеджер: [PERSON_NAME] Online @edug…" at bounding box center [693, 258] width 1386 height 863
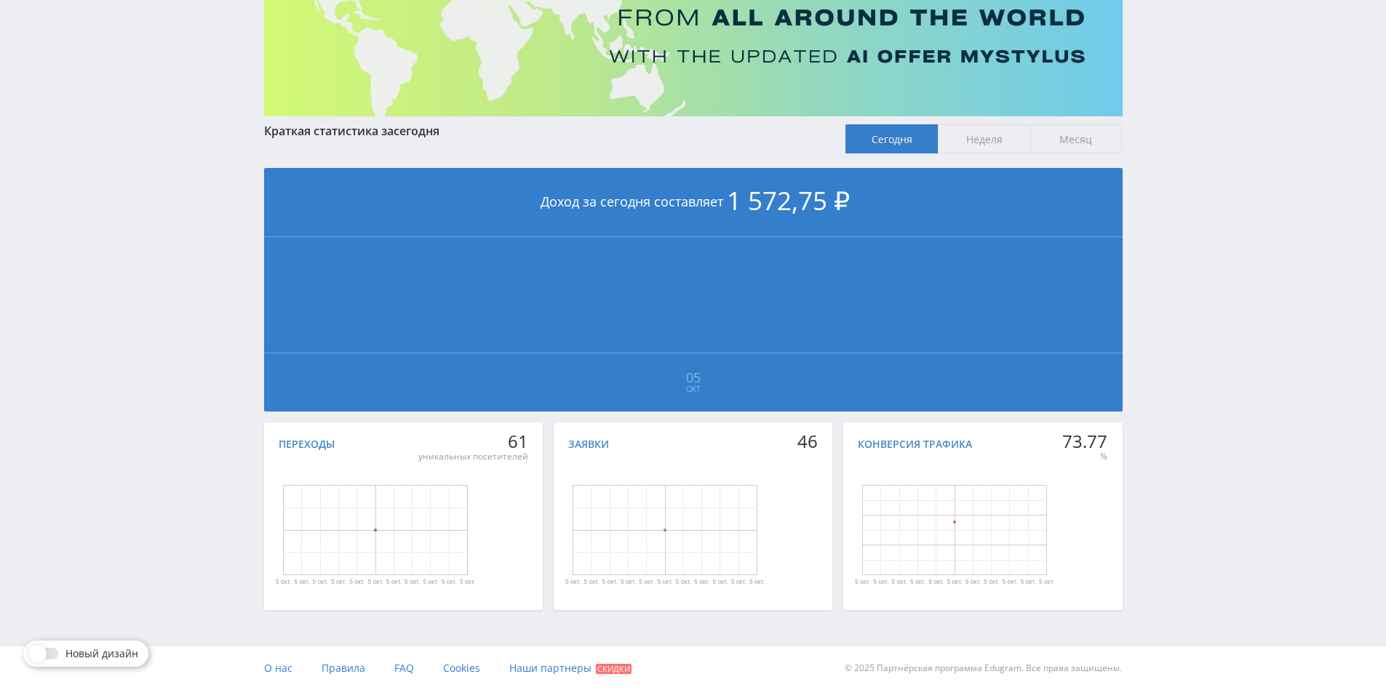
drag, startPoint x: 1194, startPoint y: 94, endPoint x: 1182, endPoint y: 80, distance: 18.5
click at [1192, 91] on div "Telegram-канал Инструменты База знаний Ваш менеджер: [PERSON_NAME] Online @edug…" at bounding box center [693, 258] width 1386 height 863
drag, startPoint x: 1182, startPoint y: 80, endPoint x: 1178, endPoint y: 61, distance: 19.3
click at [1178, 61] on div "Telegram-канал Инструменты База знаний Ваш менеджер: [PERSON_NAME] Online @edug…" at bounding box center [693, 258] width 1386 height 863
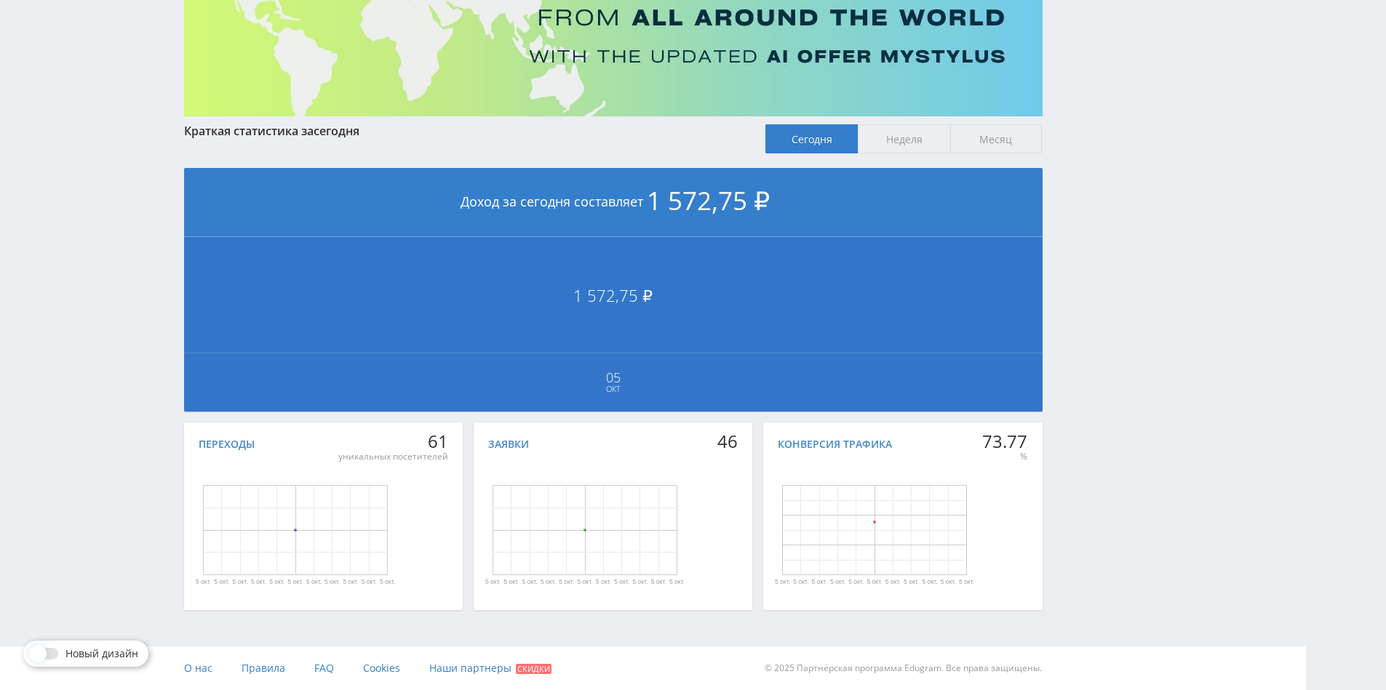
drag, startPoint x: 631, startPoint y: 297, endPoint x: 707, endPoint y: 375, distance: 109.0
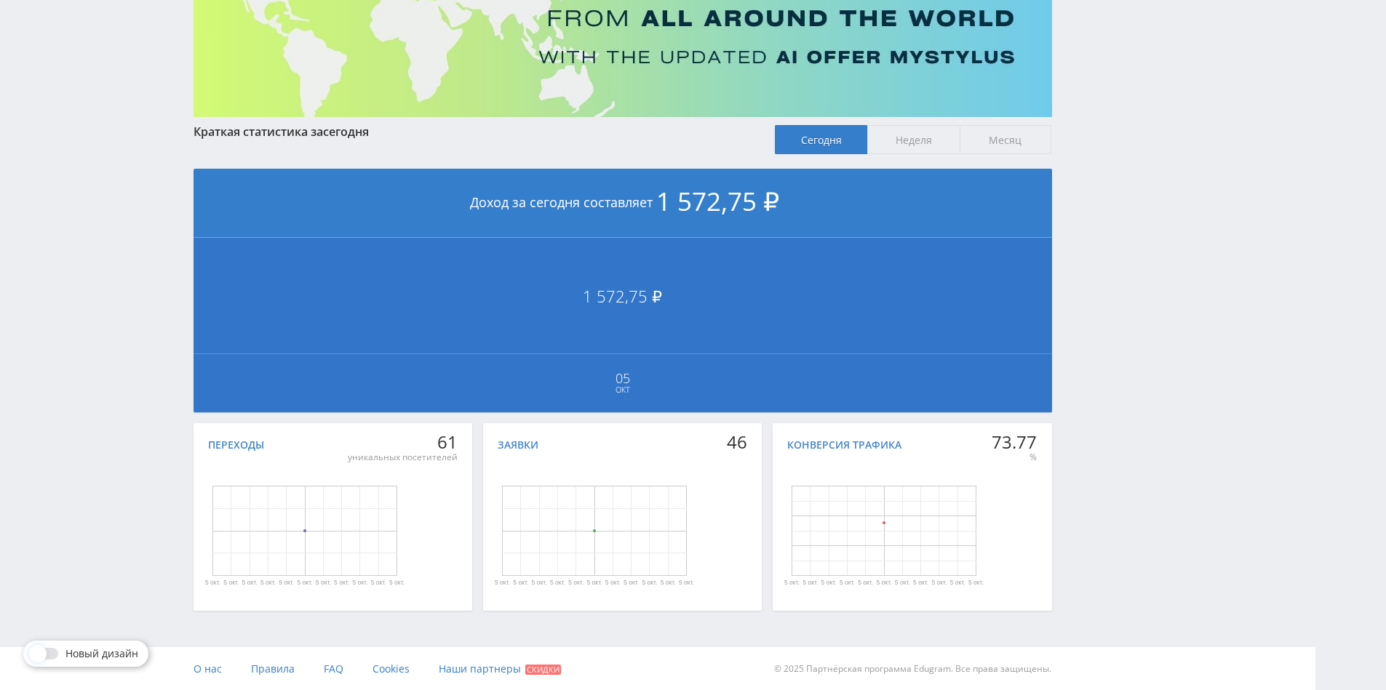
drag, startPoint x: 653, startPoint y: 333, endPoint x: 713, endPoint y: 268, distance: 88.5
click at [927, 123] on div "Краткая статистика за [DATE] [DATE] Неделя [GEOGRAPHIC_DATA] Доход за [DATE] со…" at bounding box center [622, 273] width 873 height 689
click at [932, 139] on span "Неделя" at bounding box center [913, 139] width 92 height 29
click at [0, 0] on input "Неделя" at bounding box center [0, 0] width 0 height 0
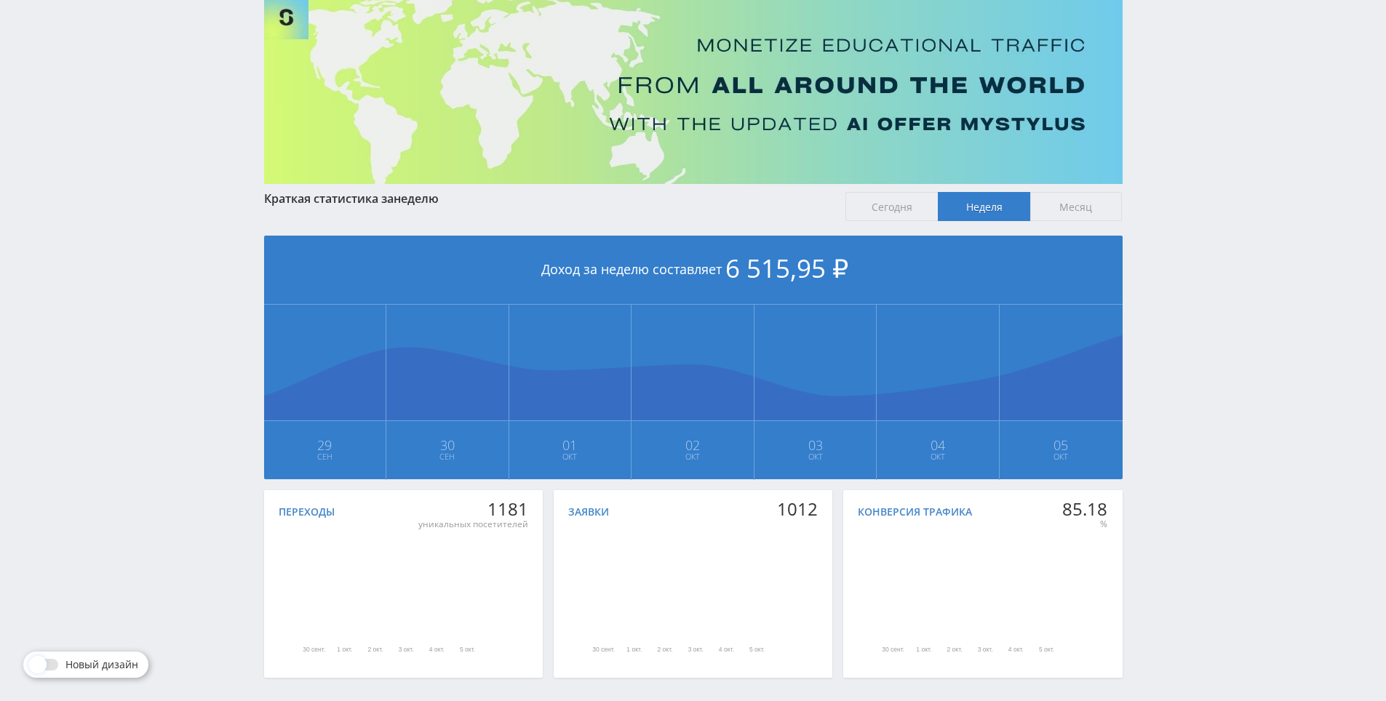
scroll to position [0, 0]
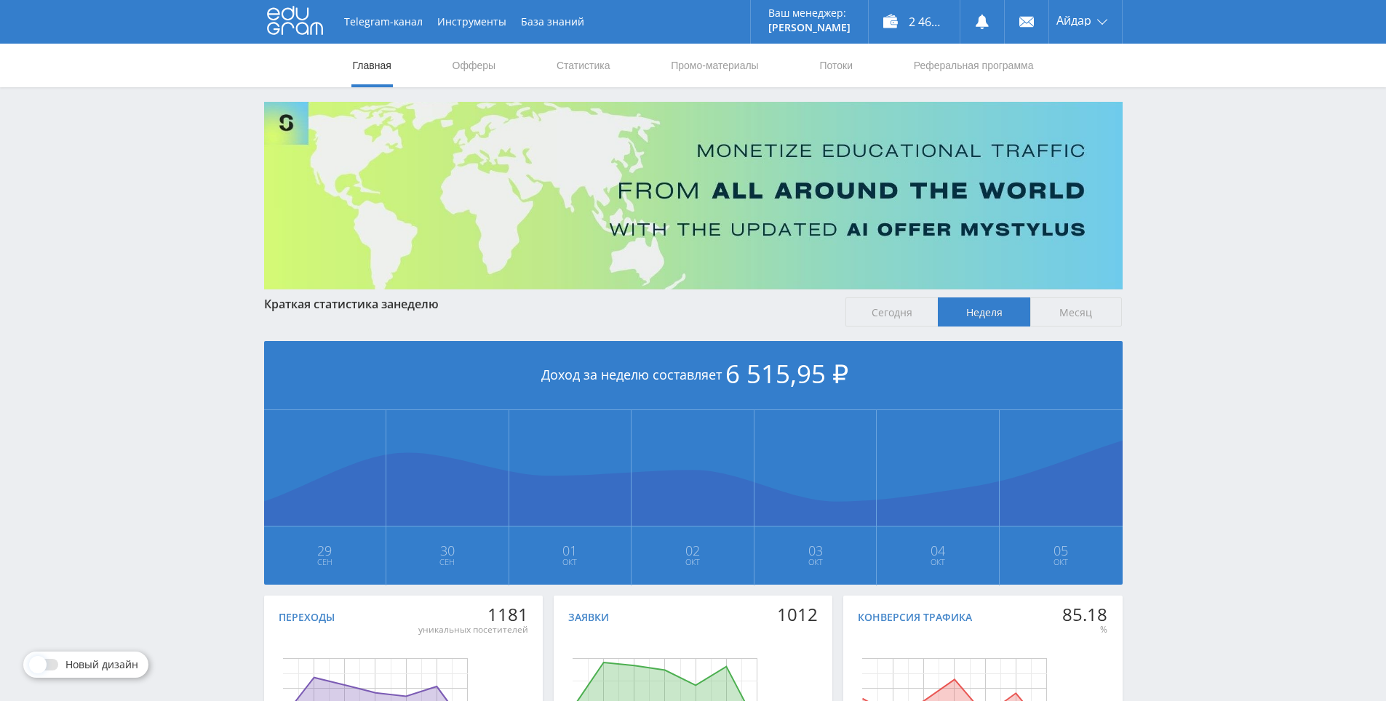
drag, startPoint x: 1154, startPoint y: 289, endPoint x: 1159, endPoint y: 84, distance: 205.2
click at [1121, 122] on img at bounding box center [693, 196] width 858 height 188
drag, startPoint x: 1186, startPoint y: 223, endPoint x: 1196, endPoint y: 185, distance: 38.7
click at [1196, 185] on div "Telegram-канал Инструменты База знаний Ваш менеджер: [PERSON_NAME] Online @edug…" at bounding box center [693, 431] width 1386 height 863
click at [900, 313] on span "Сегодня" at bounding box center [891, 311] width 92 height 29
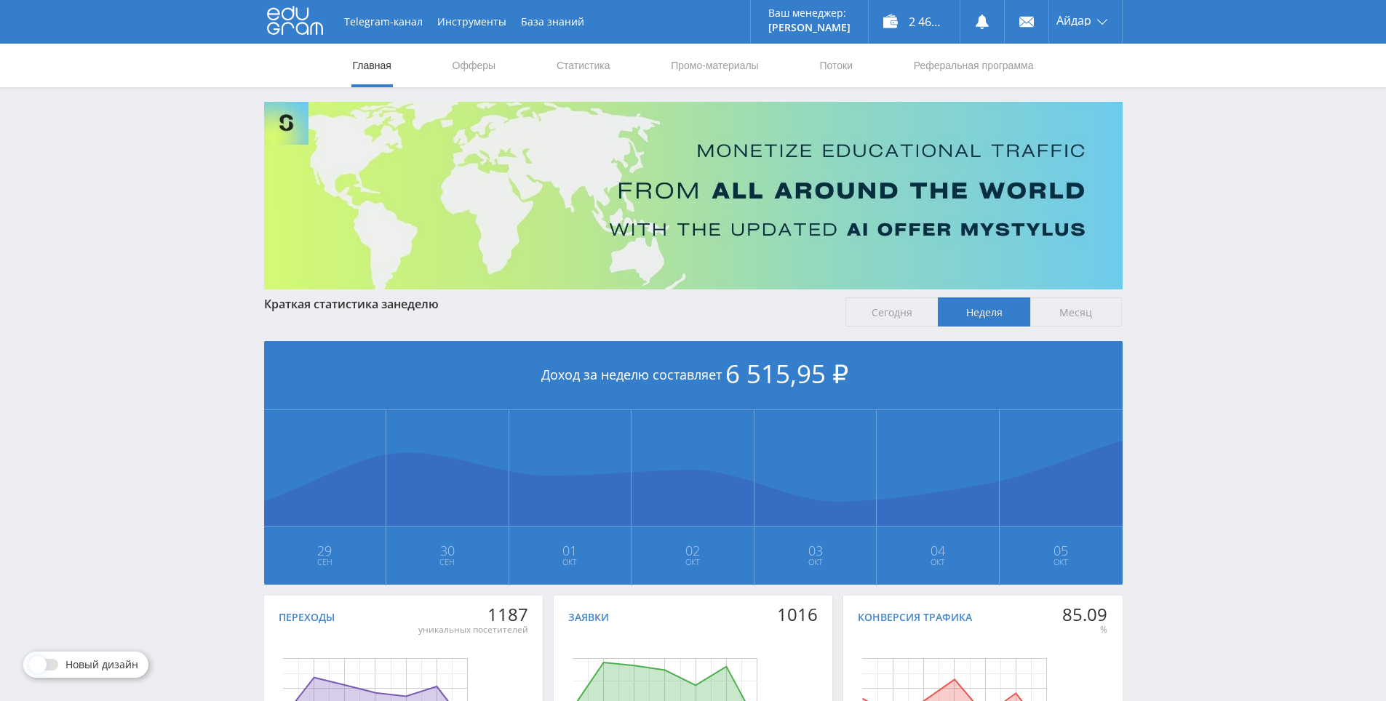
click at [0, 0] on input "Сегодня" at bounding box center [0, 0] width 0 height 0
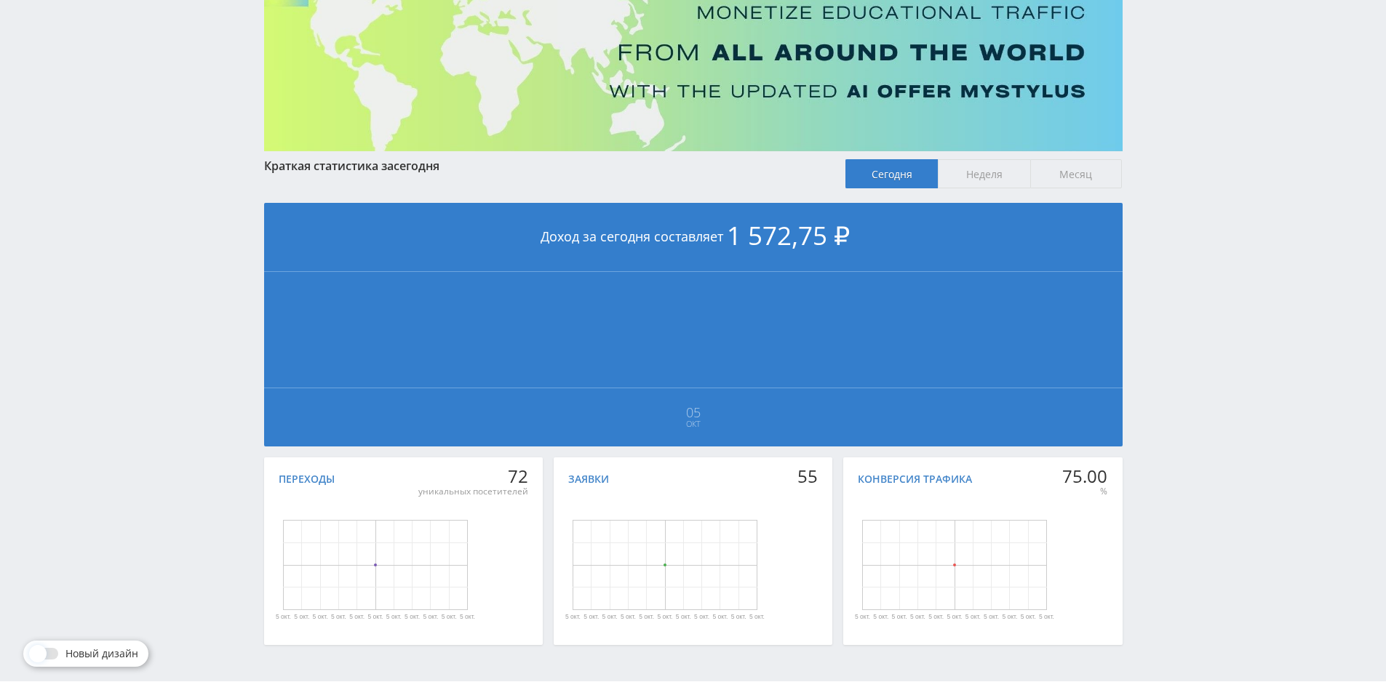
scroll to position [173, 0]
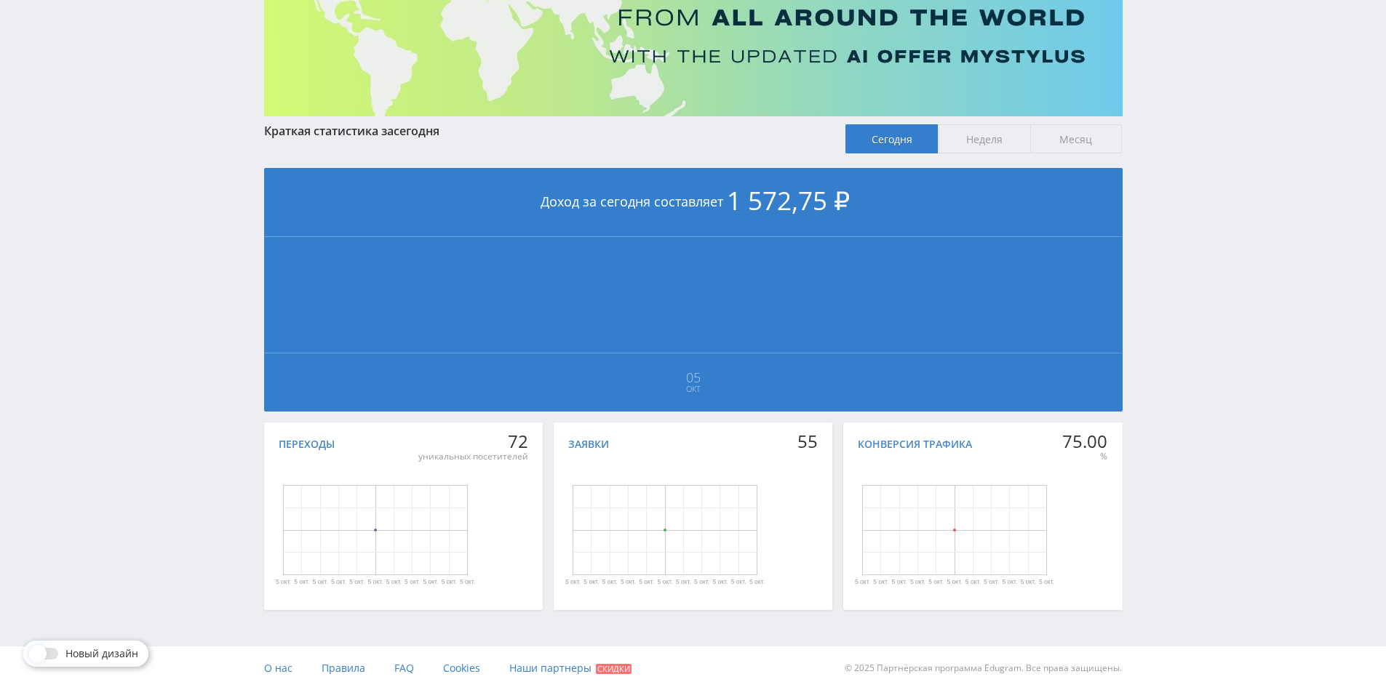
drag, startPoint x: 1157, startPoint y: 267, endPoint x: 1165, endPoint y: 360, distance: 93.4
drag, startPoint x: 1179, startPoint y: 304, endPoint x: 1164, endPoint y: 227, distance: 78.5
click at [1164, 226] on div "Telegram-канал Инструменты База знаний Ваш менеджер: [PERSON_NAME] Online @edug…" at bounding box center [693, 258] width 1386 height 863
click at [1169, 236] on div "Telegram-канал Инструменты База знаний Ваш менеджер: [PERSON_NAME] Online @edug…" at bounding box center [693, 258] width 1386 height 863
drag, startPoint x: 1169, startPoint y: 236, endPoint x: 1167, endPoint y: 223, distance: 13.2
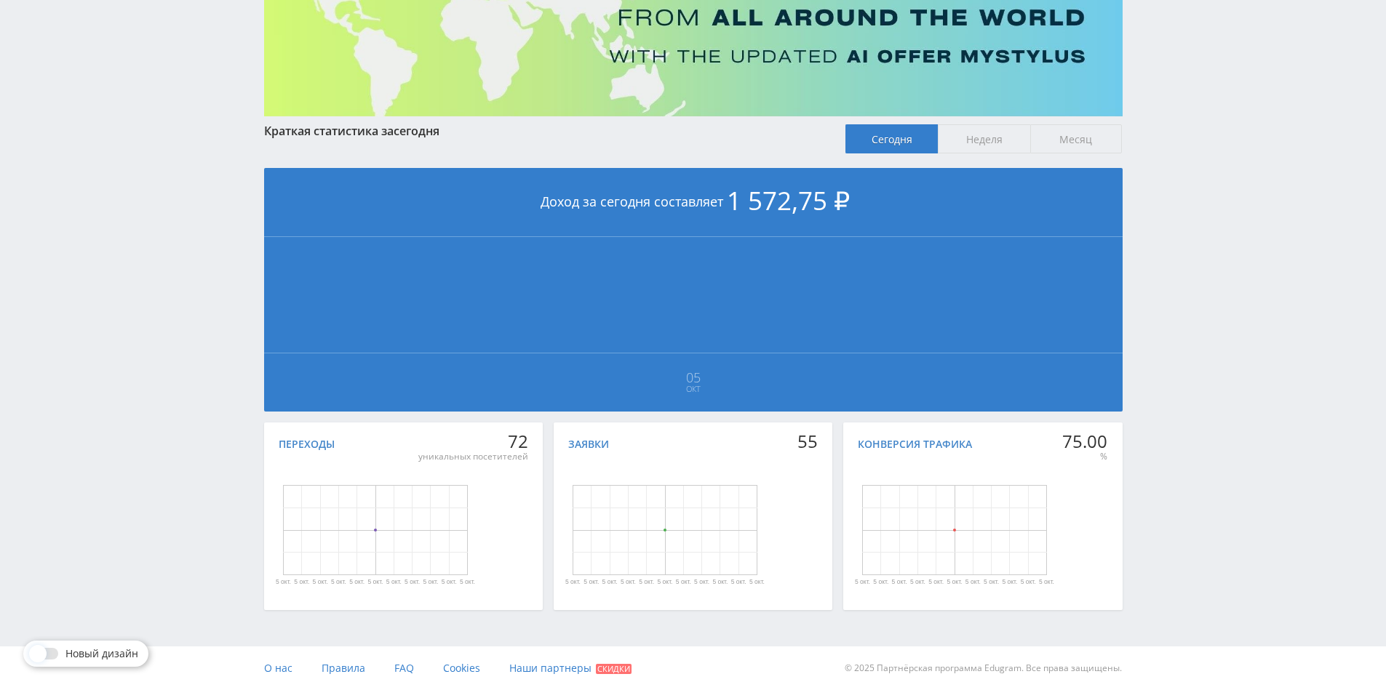
click at [1160, 162] on div "Telegram-канал Инструменты База знаний Ваш менеджер: [PERSON_NAME] Online @edug…" at bounding box center [693, 258] width 1386 height 863
click at [1159, 140] on div "Telegram-канал Инструменты База знаний Ваш менеджер: [PERSON_NAME] Online @edug…" at bounding box center [693, 258] width 1386 height 863
click at [975, 139] on span "Неделя" at bounding box center [984, 138] width 92 height 29
click at [0, 0] on input "Неделя" at bounding box center [0, 0] width 0 height 0
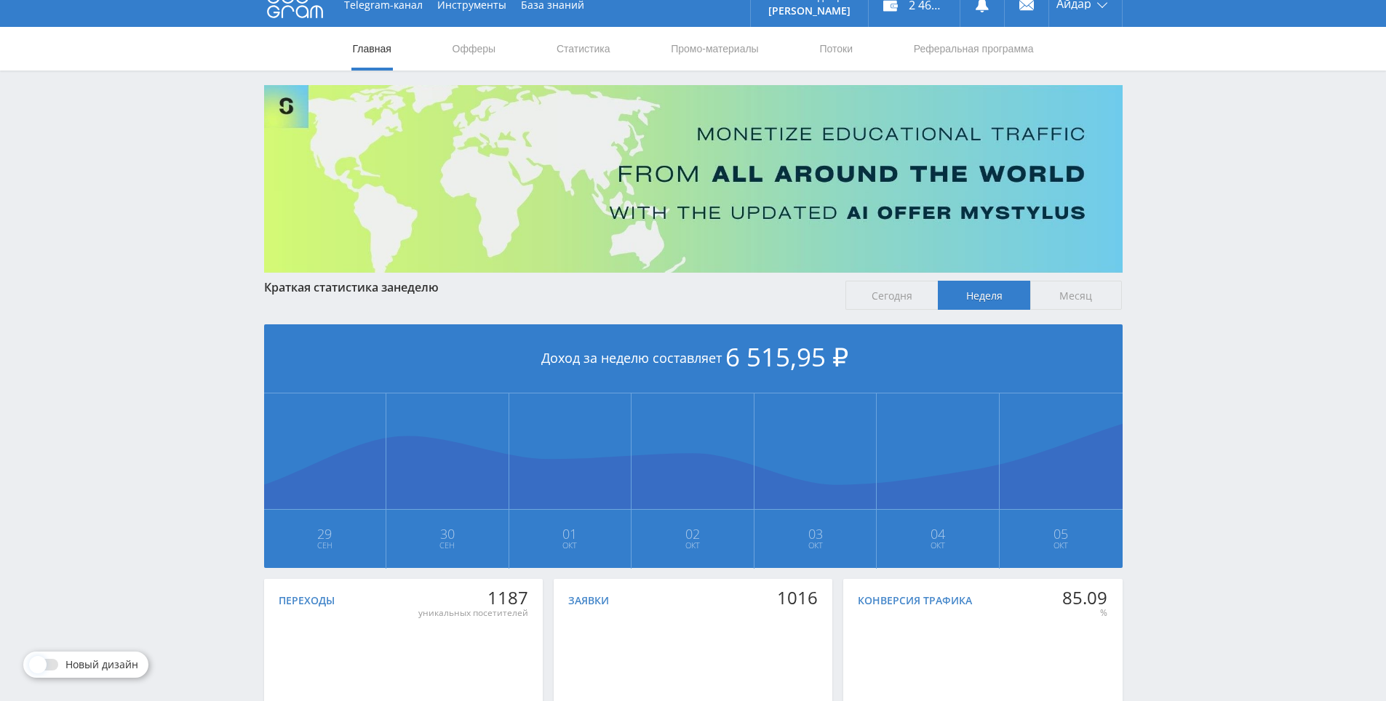
scroll to position [162, 0]
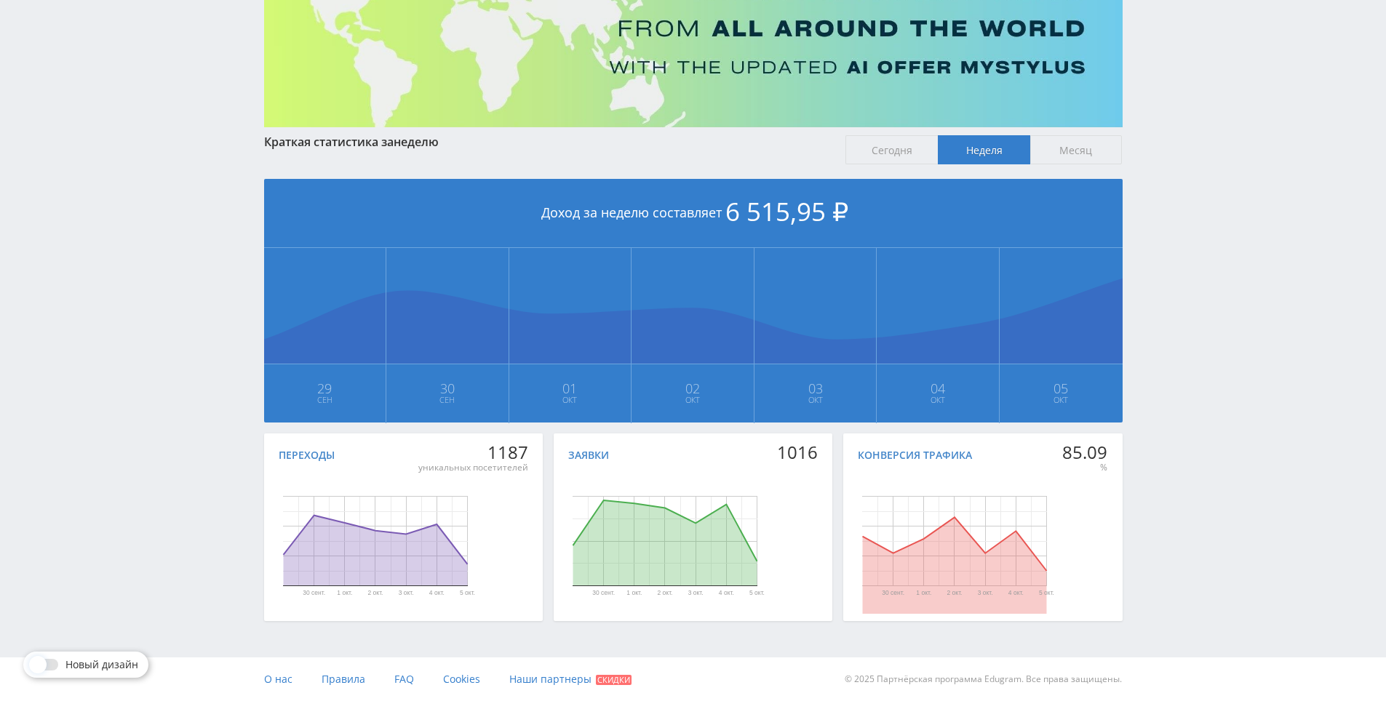
click at [1203, 295] on div "Telegram-канал Инструменты База знаний Ваш менеджер: Alex Alex Online @edugram_…" at bounding box center [693, 269] width 1386 height 863
drag, startPoint x: 1206, startPoint y: 377, endPoint x: 1209, endPoint y: 402, distance: 25.6
click at [1207, 404] on div "Telegram-канал Инструменты База знаний Ваш менеджер: Alex Alex Online @edugram_…" at bounding box center [693, 269] width 1386 height 863
drag, startPoint x: 1205, startPoint y: 374, endPoint x: 1205, endPoint y: 310, distance: 64.0
click at [1205, 310] on div "Telegram-канал Инструменты База знаний Ваш менеджер: Alex Alex Online @edugram_…" at bounding box center [693, 269] width 1386 height 863
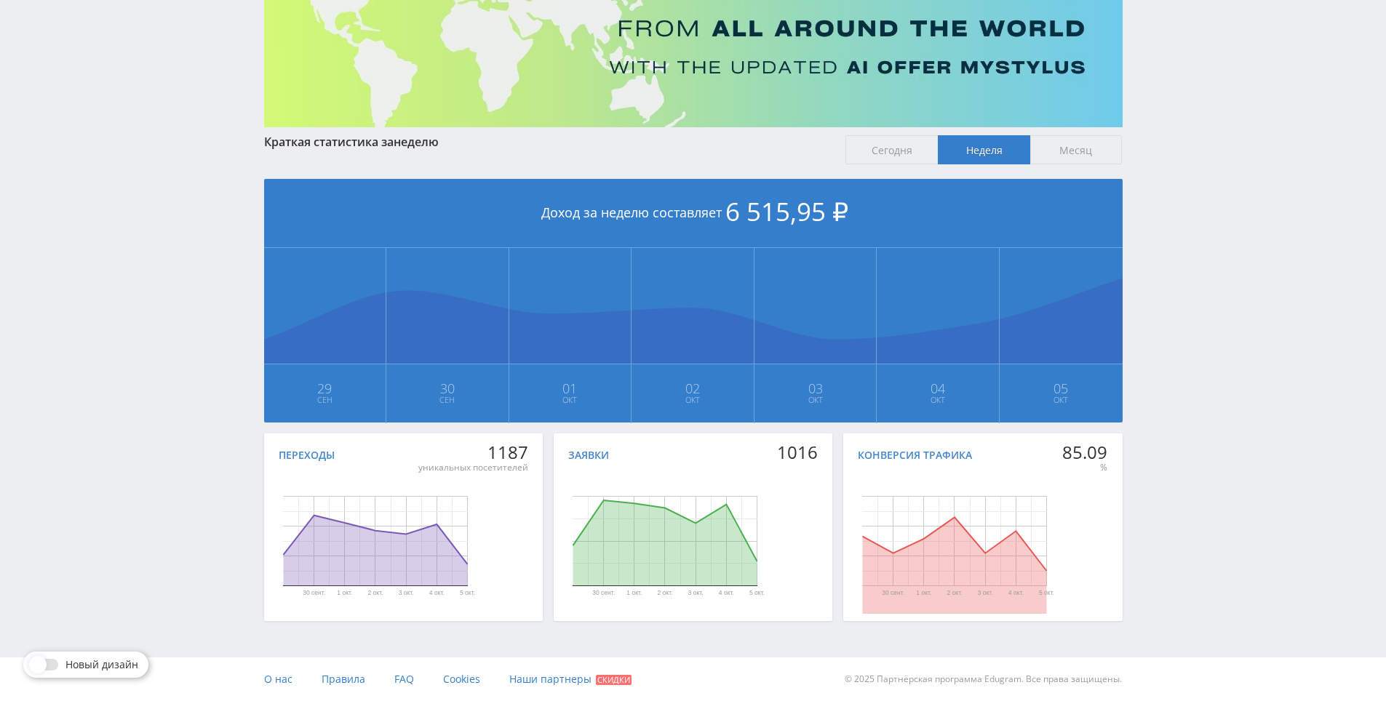
drag, startPoint x: 1205, startPoint y: 310, endPoint x: 1202, endPoint y: 274, distance: 35.8
click at [1206, 310] on div "Telegram-канал Инструменты База знаний Ваш менеджер: Alex Alex Online @edugram_…" at bounding box center [693, 269] width 1386 height 863
click at [1201, 271] on div "Telegram-канал Инструменты База знаний Ваш менеджер: Alex Alex Online @edugram_…" at bounding box center [693, 269] width 1386 height 863
drag, startPoint x: 1148, startPoint y: 193, endPoint x: 1163, endPoint y: 95, distance: 98.5
click at [1163, 95] on div "Telegram-канал Инструменты База знаний Ваш менеджер: Alex Alex Online @edugram_…" at bounding box center [693, 269] width 1386 height 863
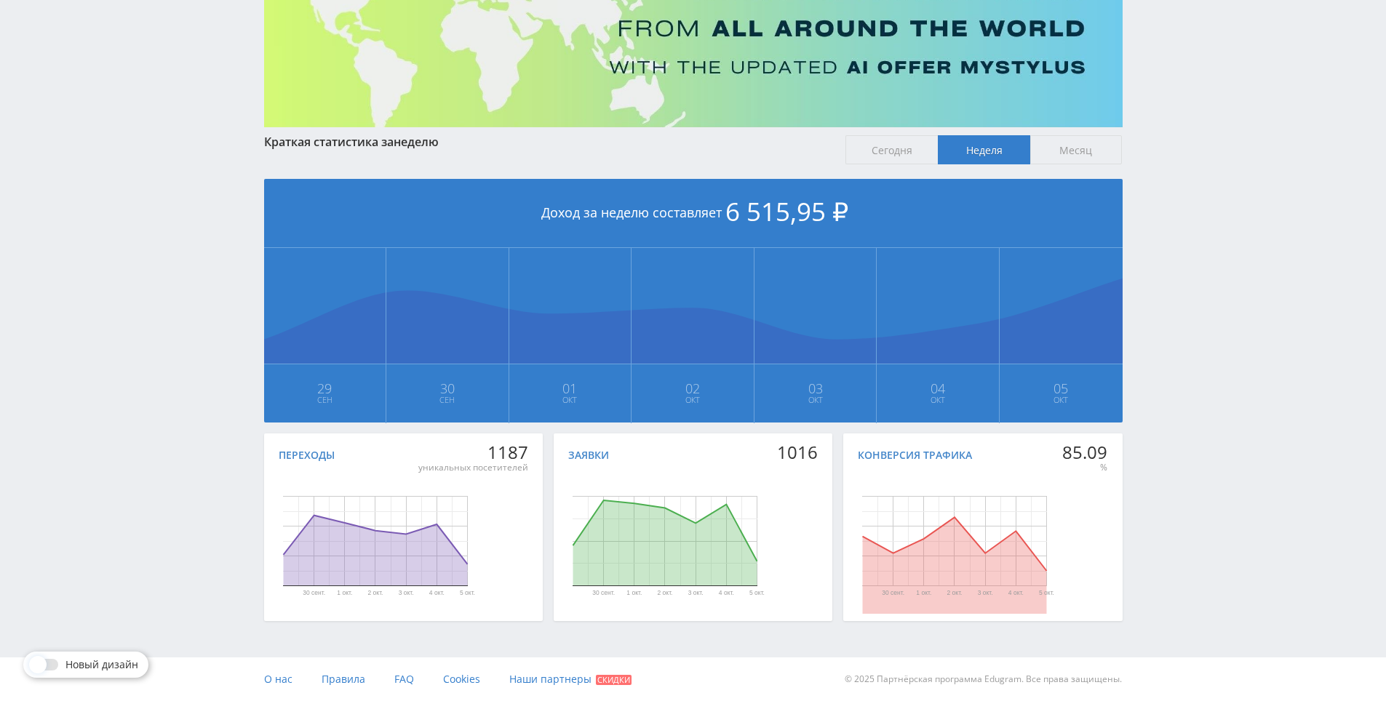
scroll to position [0, 0]
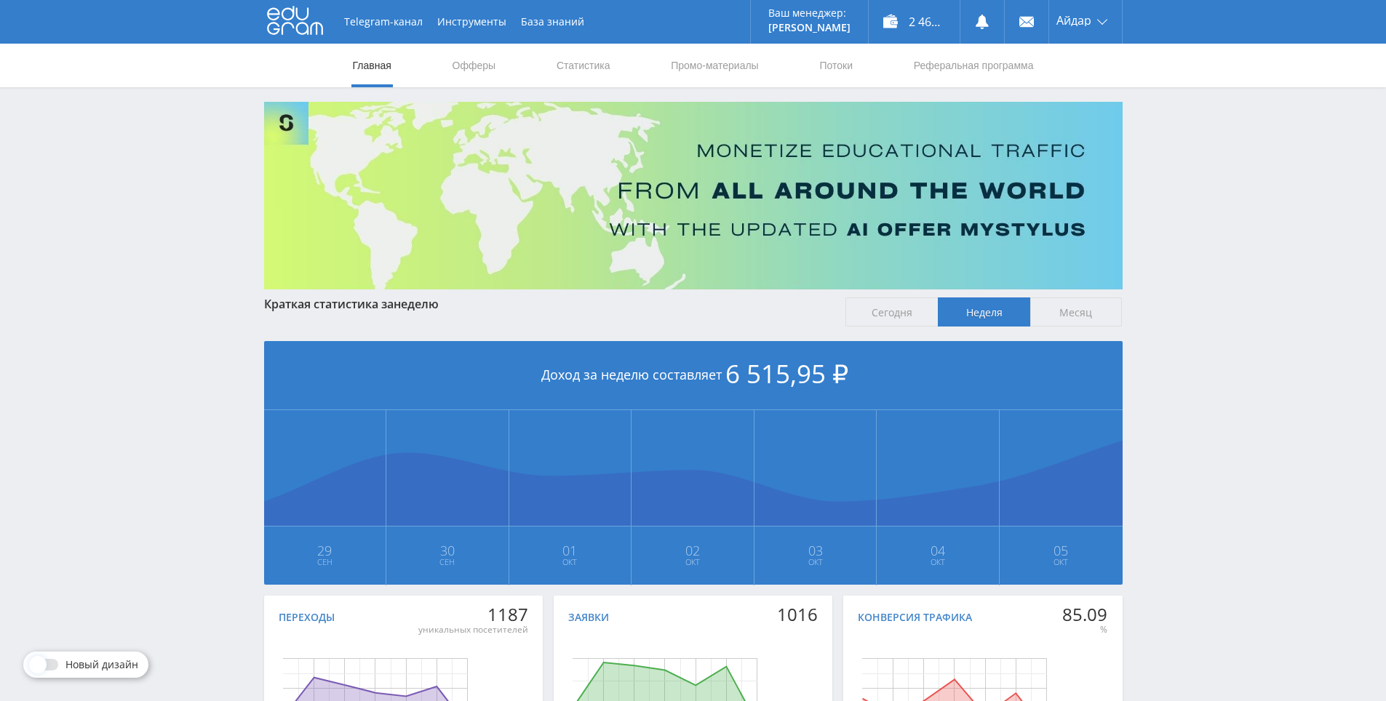
drag, startPoint x: 1164, startPoint y: 124, endPoint x: 1132, endPoint y: -55, distance: 182.6
drag, startPoint x: 1256, startPoint y: 236, endPoint x: 1212, endPoint y: 211, distance: 51.2
drag, startPoint x: 1134, startPoint y: 164, endPoint x: 1149, endPoint y: 161, distance: 15.5
click at [1135, 164] on div "Telegram-канал Инструменты База знаний Ваш менеджер: [PERSON_NAME] Online @edug…" at bounding box center [693, 431] width 1386 height 863
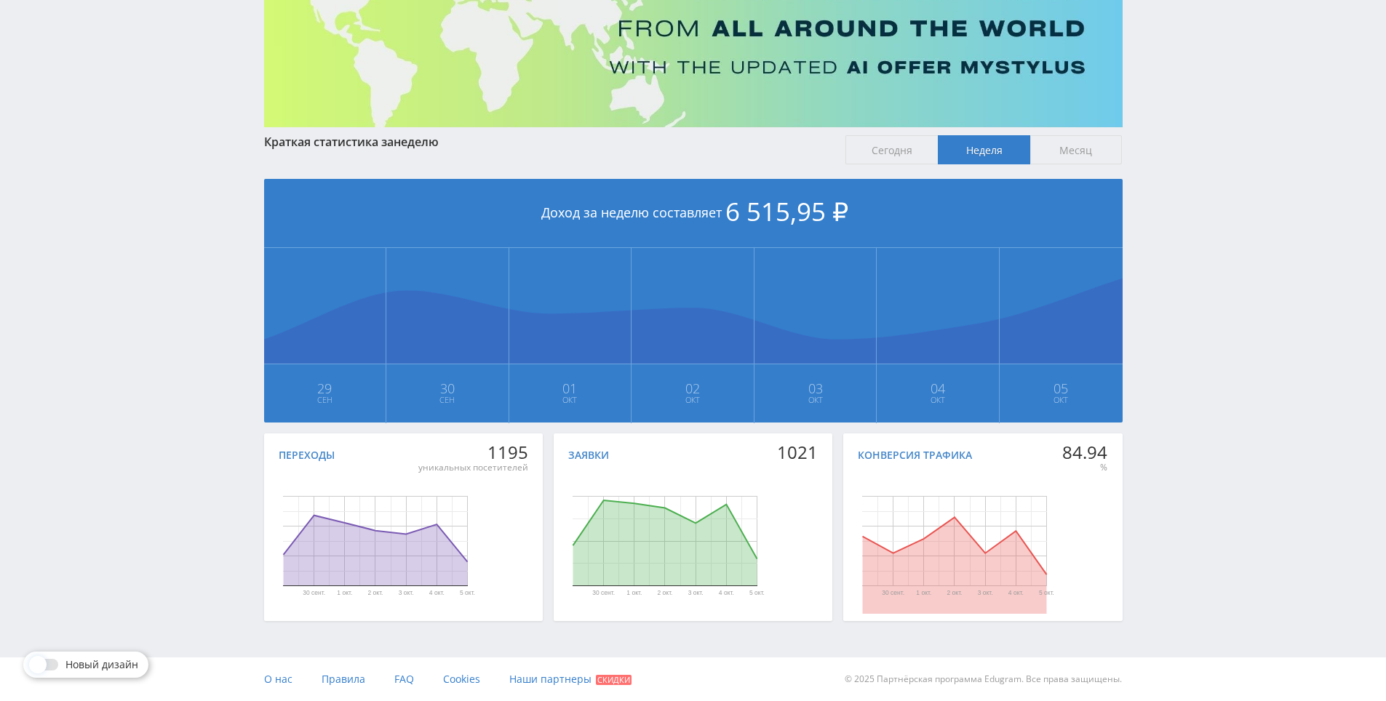
drag, startPoint x: 115, startPoint y: 262, endPoint x: 119, endPoint y: 299, distance: 37.3
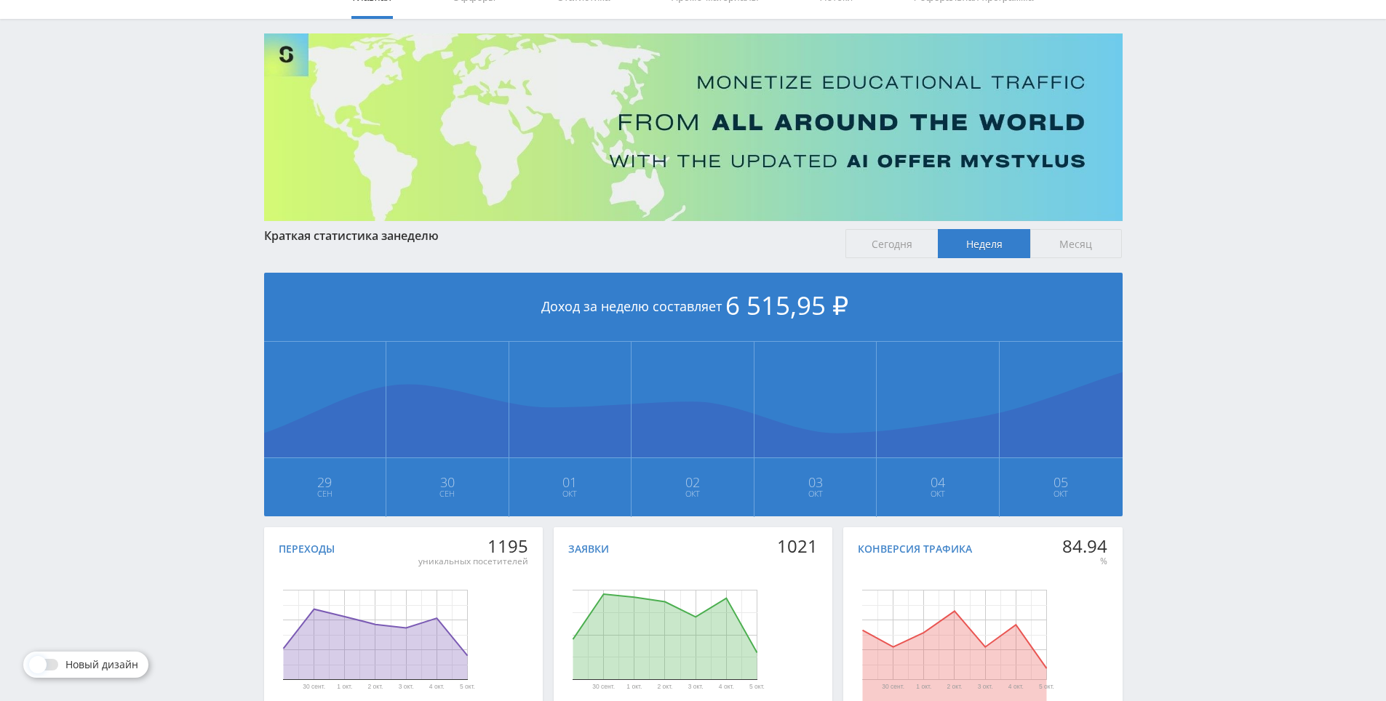
scroll to position [6, 0]
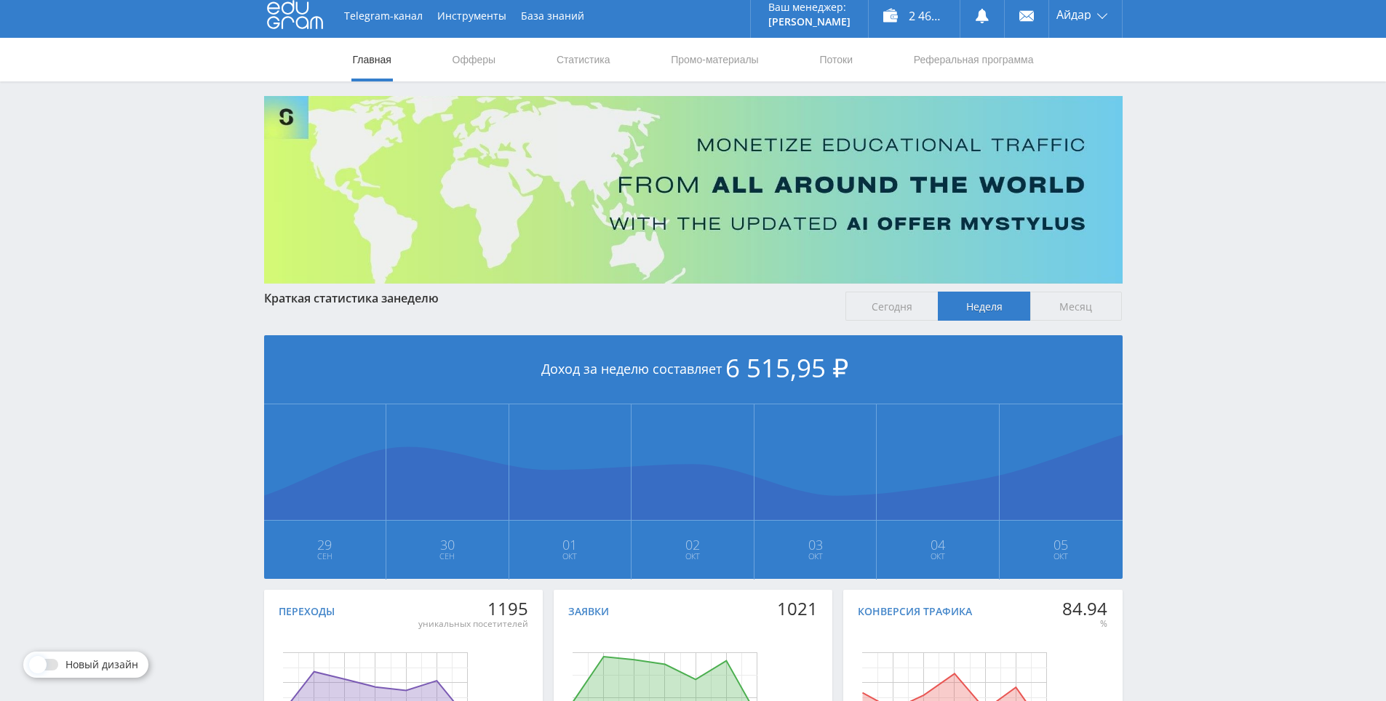
drag, startPoint x: 104, startPoint y: 290, endPoint x: 161, endPoint y: 221, distance: 89.4
drag, startPoint x: 101, startPoint y: 177, endPoint x: 101, endPoint y: 164, distance: 12.4
click at [101, 177] on div "Telegram-канал Инструменты База знаний Ваш менеджер: Alex Alex Online @edugram_…" at bounding box center [693, 425] width 1386 height 863
drag, startPoint x: 1236, startPoint y: 175, endPoint x: 1195, endPoint y: 138, distance: 54.6
click at [1190, 137] on div "Telegram-канал Инструменты База знаний Ваш менеджер: Alex Alex Online @edugram_…" at bounding box center [693, 425] width 1386 height 863
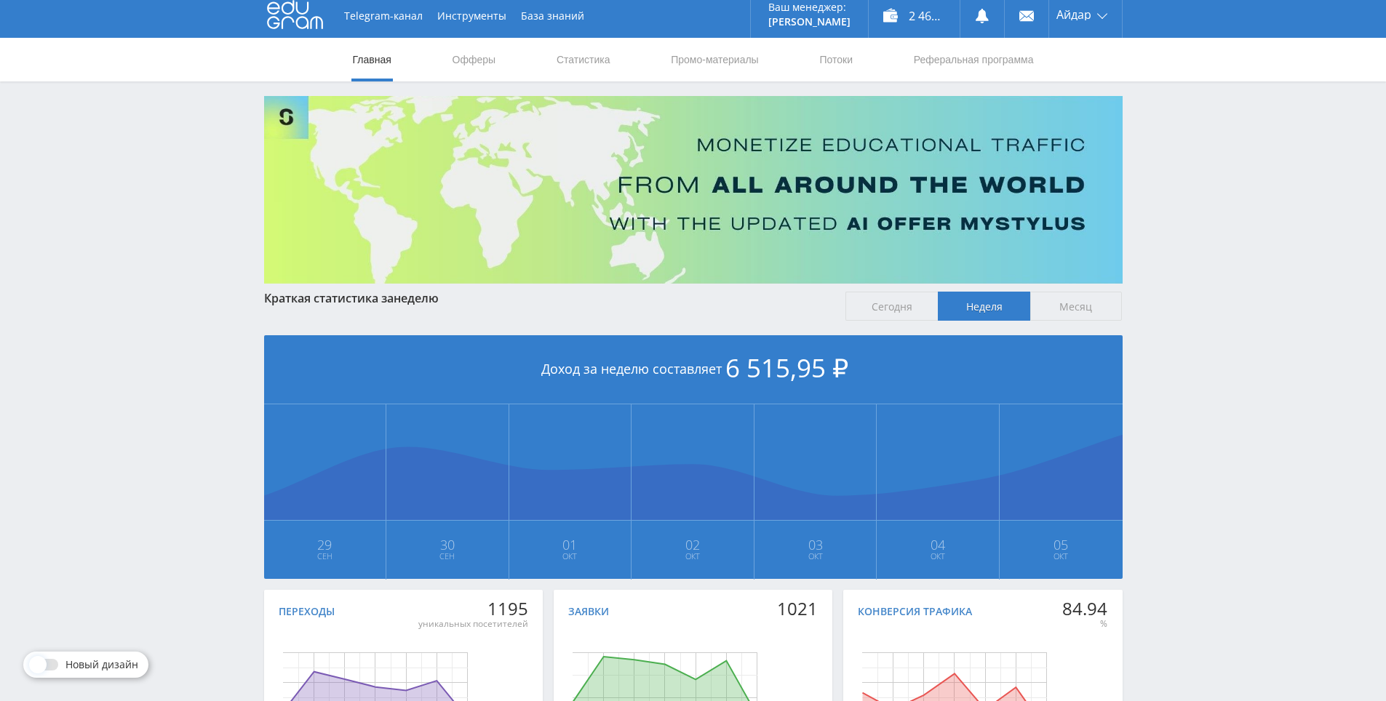
click at [1222, 287] on div "Telegram-канал Инструменты База знаний Ваш менеджер: Alex Alex Online @edugram_…" at bounding box center [693, 425] width 1386 height 863
click at [1205, 199] on div "Telegram-канал Инструменты База знаний Ваш менеджер: Alex Alex Online @edugram_…" at bounding box center [693, 425] width 1386 height 863
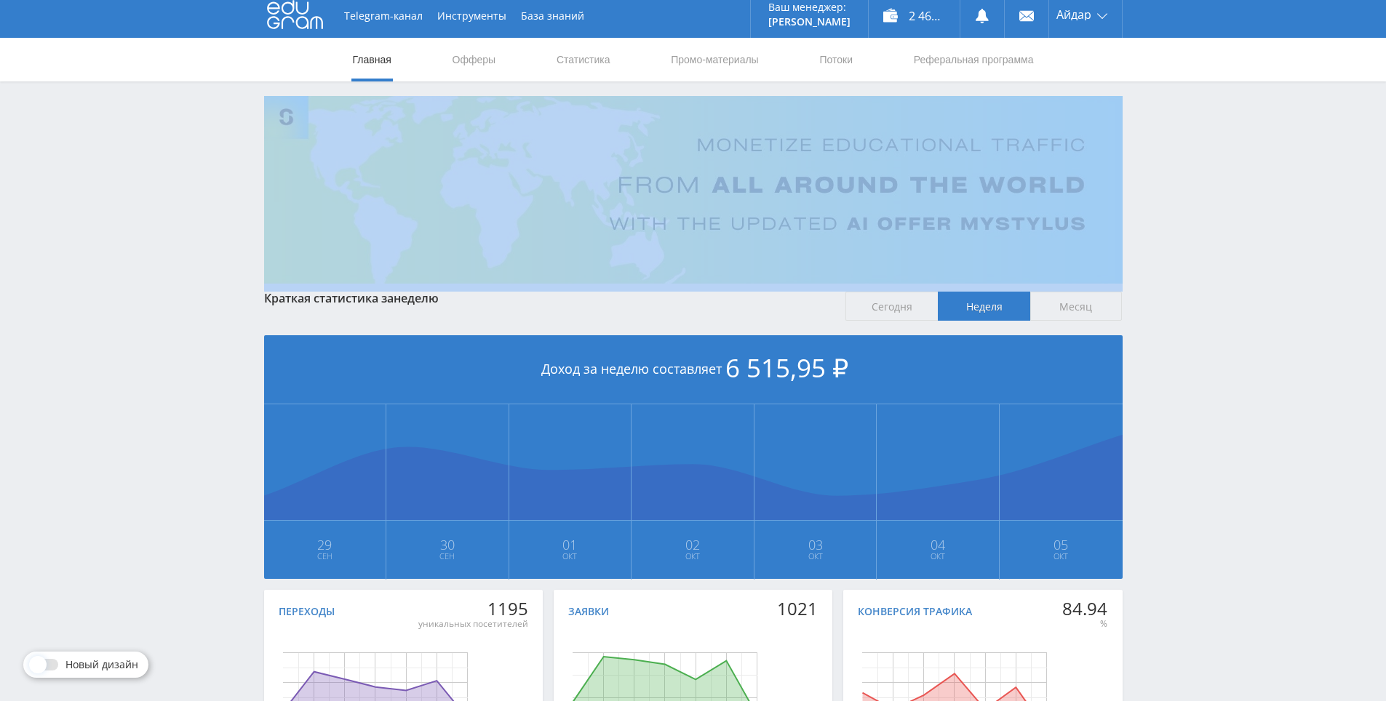
click at [1205, 203] on div "Telegram-канал Инструменты База знаний Ваш менеджер: Alex Alex Online @edugram_…" at bounding box center [693, 425] width 1386 height 863
click at [1185, 154] on div "Telegram-канал Инструменты База знаний Ваш менеджер: Alex Alex Online @edugram_…" at bounding box center [693, 425] width 1386 height 863
